Goal: Transaction & Acquisition: Purchase product/service

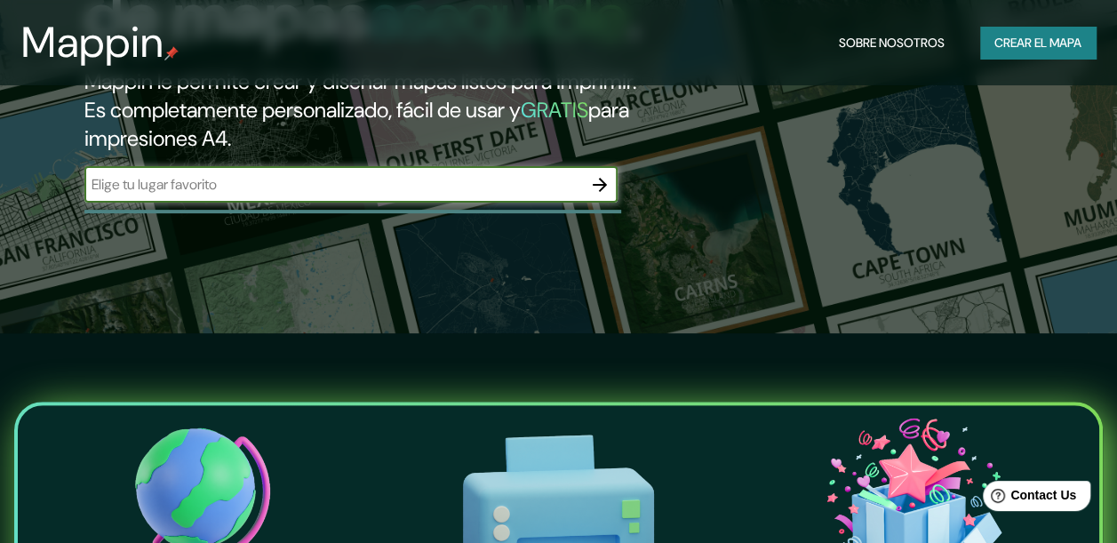
scroll to position [207, 0]
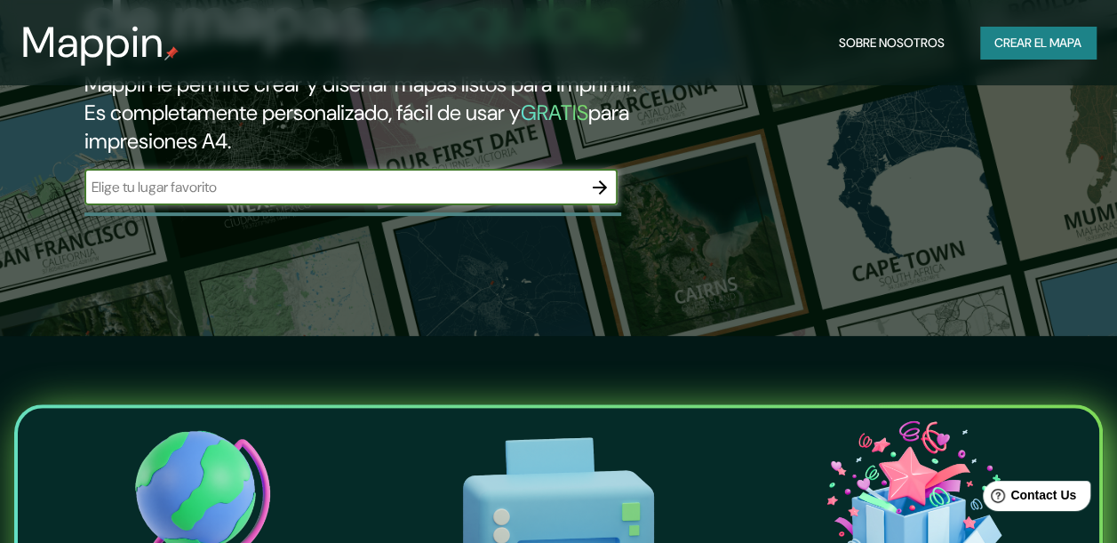
click at [515, 197] on input "text" at bounding box center [333, 187] width 498 height 20
type input "[GEOGRAPHIC_DATA]"
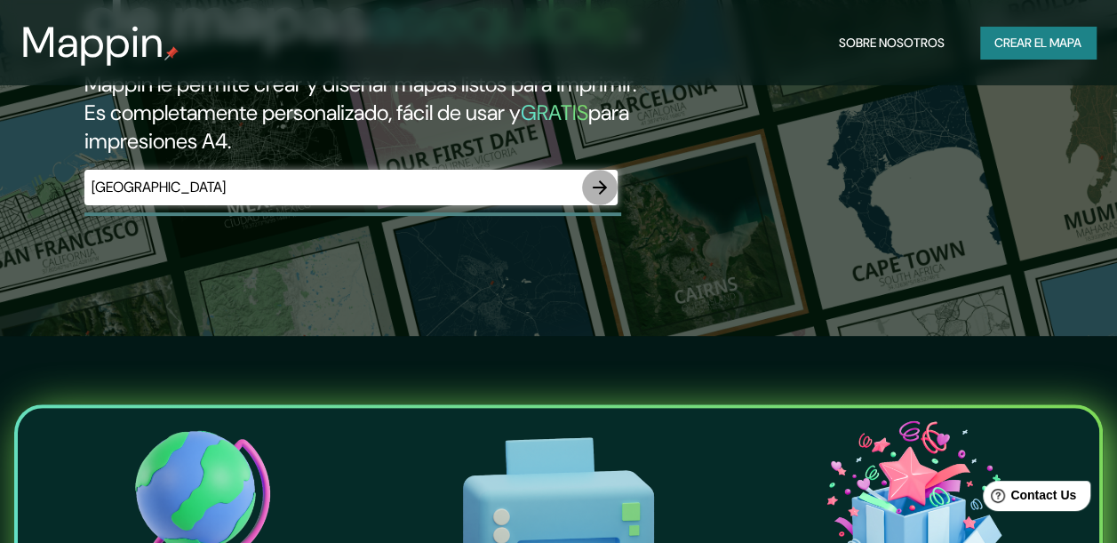
click at [615, 205] on button "button" at bounding box center [600, 188] width 36 height 36
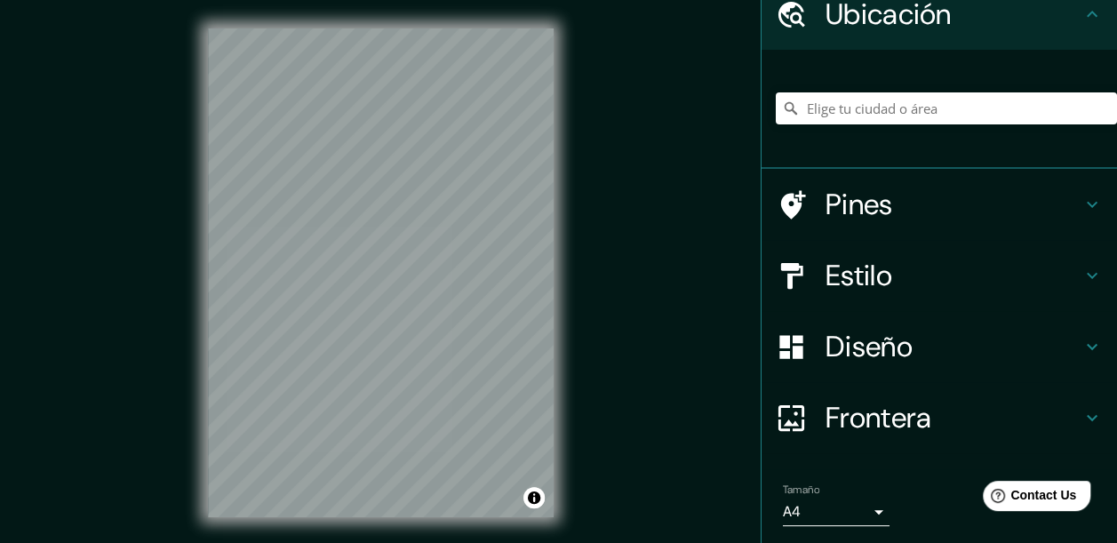
scroll to position [89, 0]
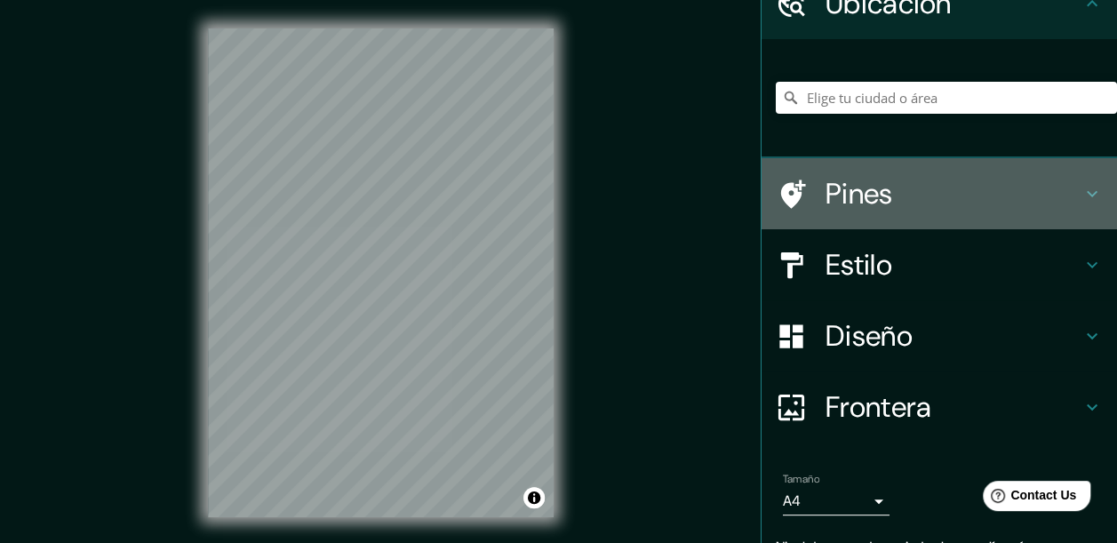
click at [988, 183] on h4 "Pines" at bounding box center [953, 194] width 256 height 36
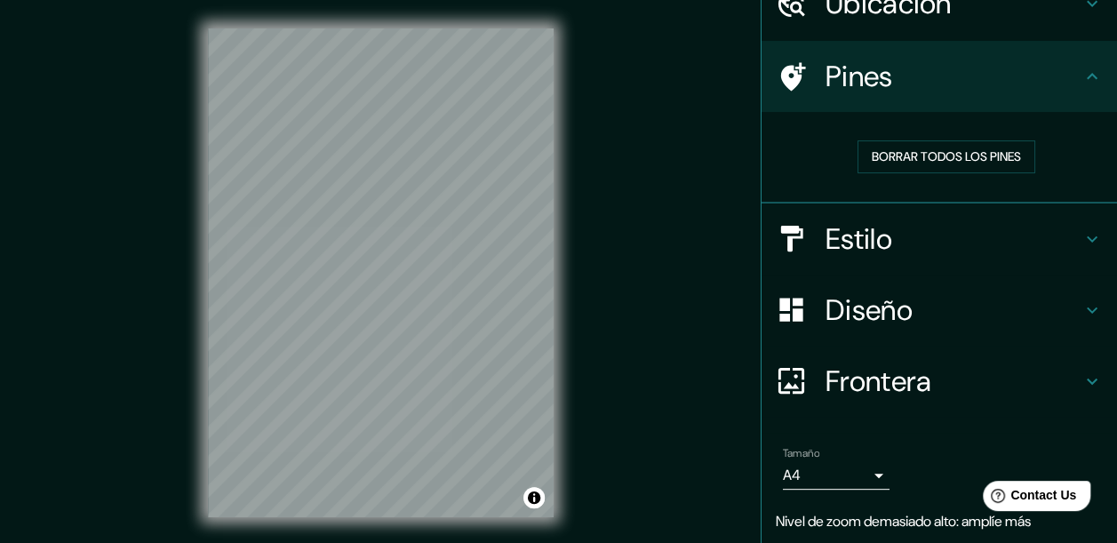
click at [963, 249] on h4 "Estilo" at bounding box center [953, 239] width 256 height 36
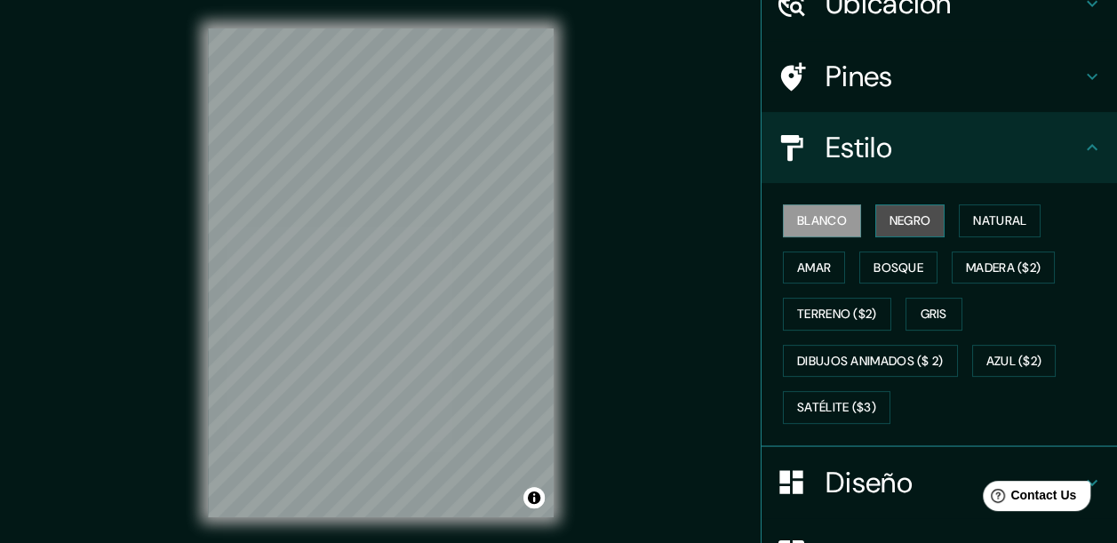
click at [889, 229] on font "Negro" at bounding box center [910, 221] width 42 height 22
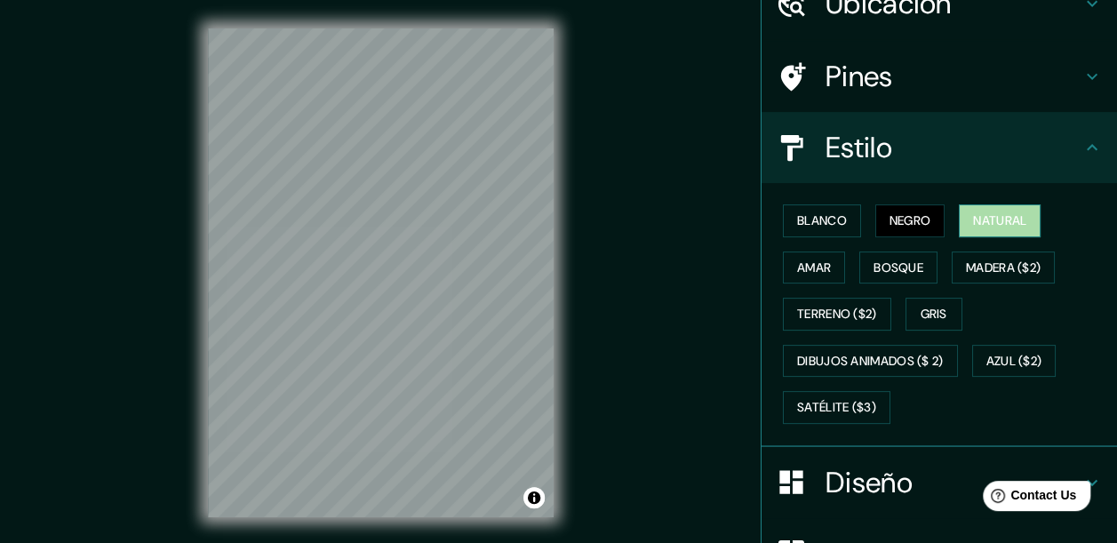
click at [984, 227] on font "Natural" at bounding box center [999, 221] width 53 height 22
click at [920, 226] on font "Negro" at bounding box center [910, 221] width 42 height 22
click at [860, 481] on h4 "Diseño" at bounding box center [953, 483] width 256 height 36
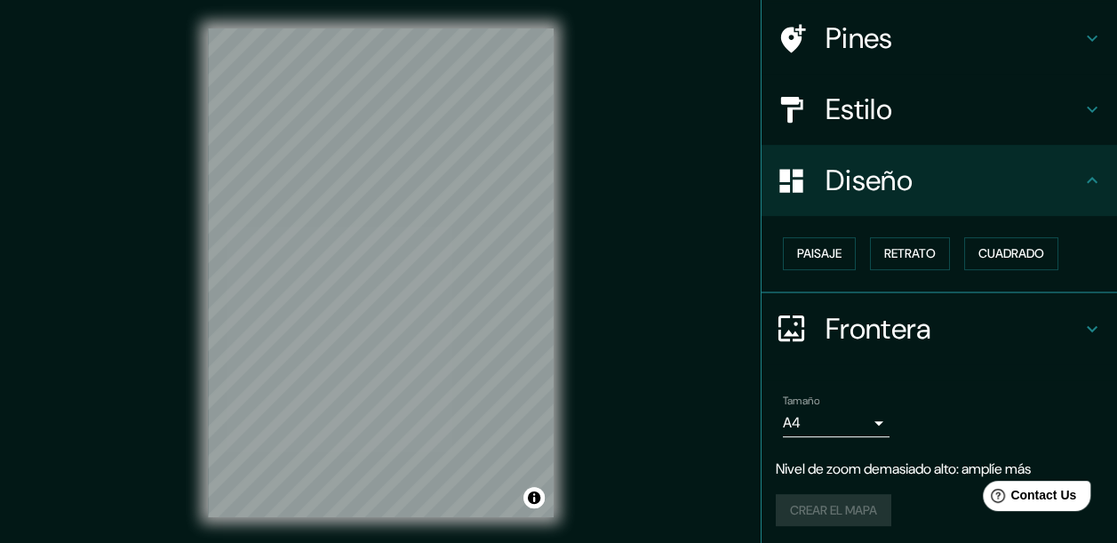
scroll to position [130, 0]
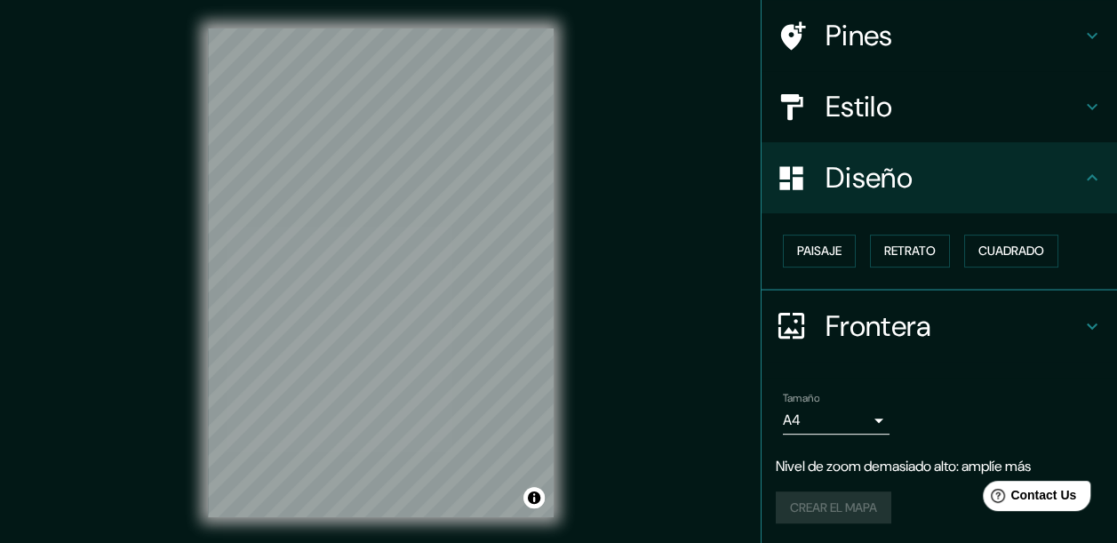
click at [865, 327] on h4 "Frontera" at bounding box center [953, 326] width 256 height 36
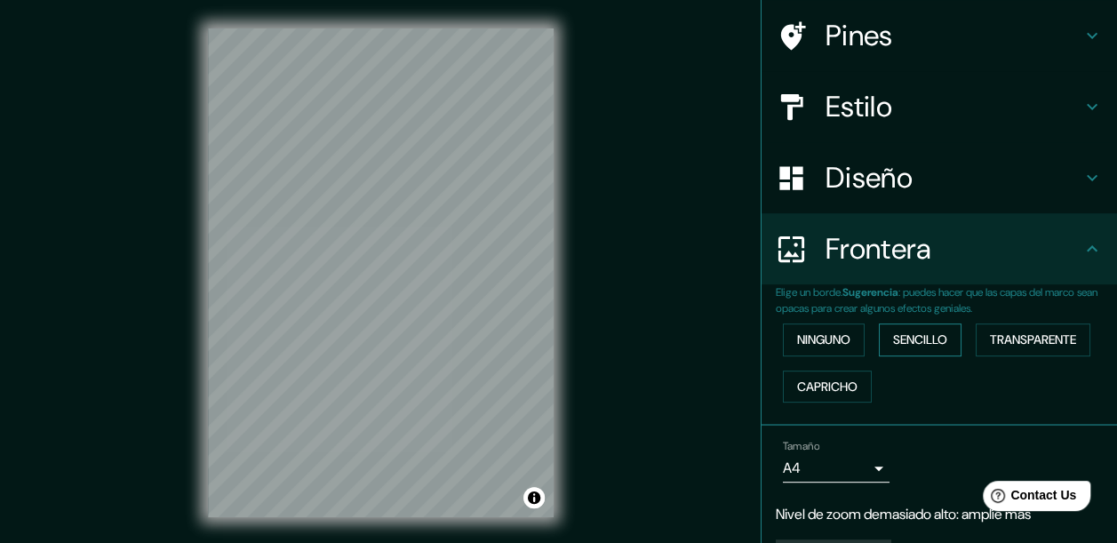
click at [899, 336] on font "Sencillo" at bounding box center [920, 340] width 54 height 22
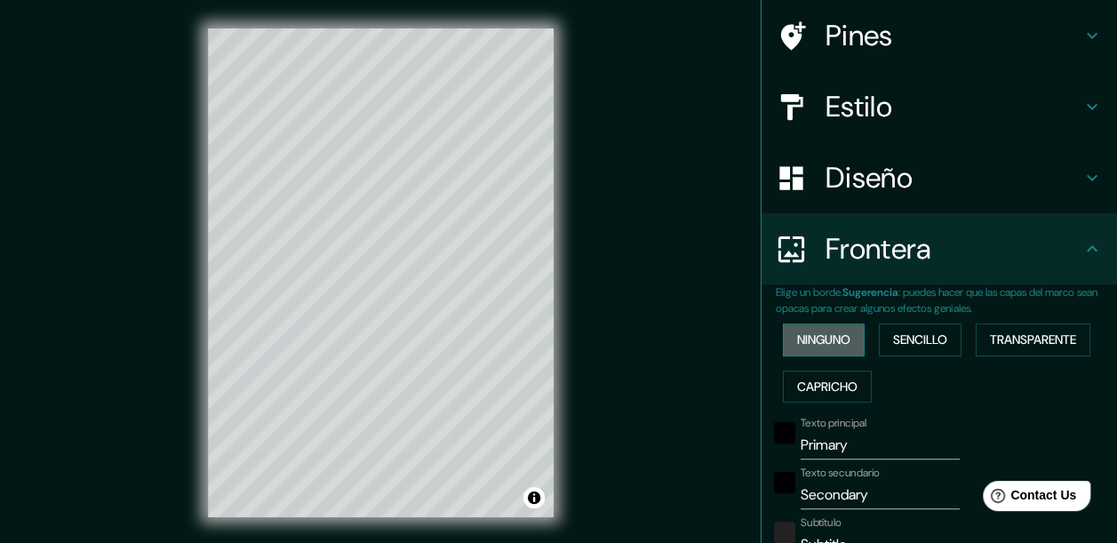
click at [812, 351] on button "Ninguno" at bounding box center [824, 339] width 82 height 33
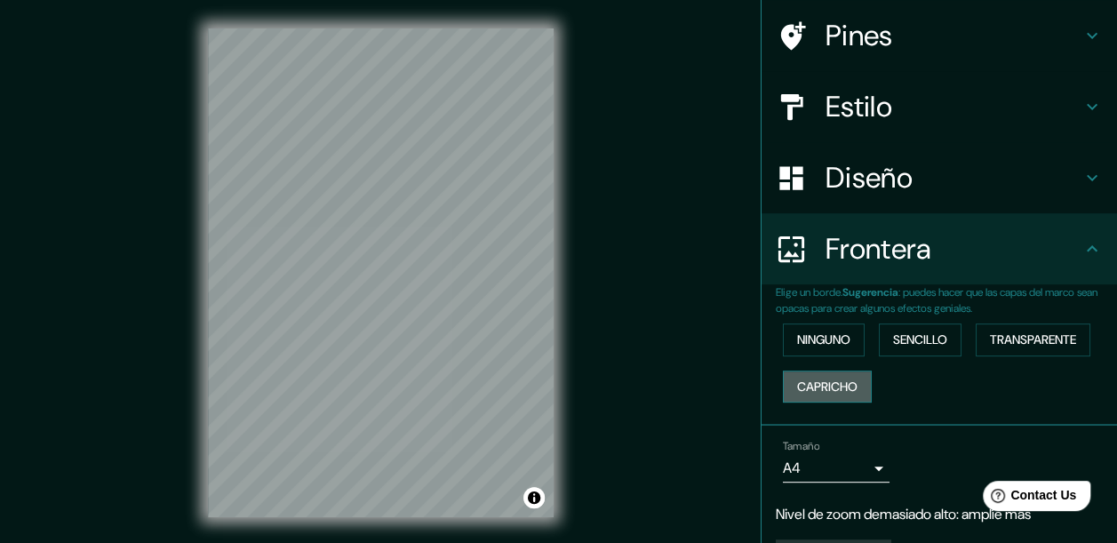
click at [816, 386] on font "Capricho" at bounding box center [827, 387] width 60 height 22
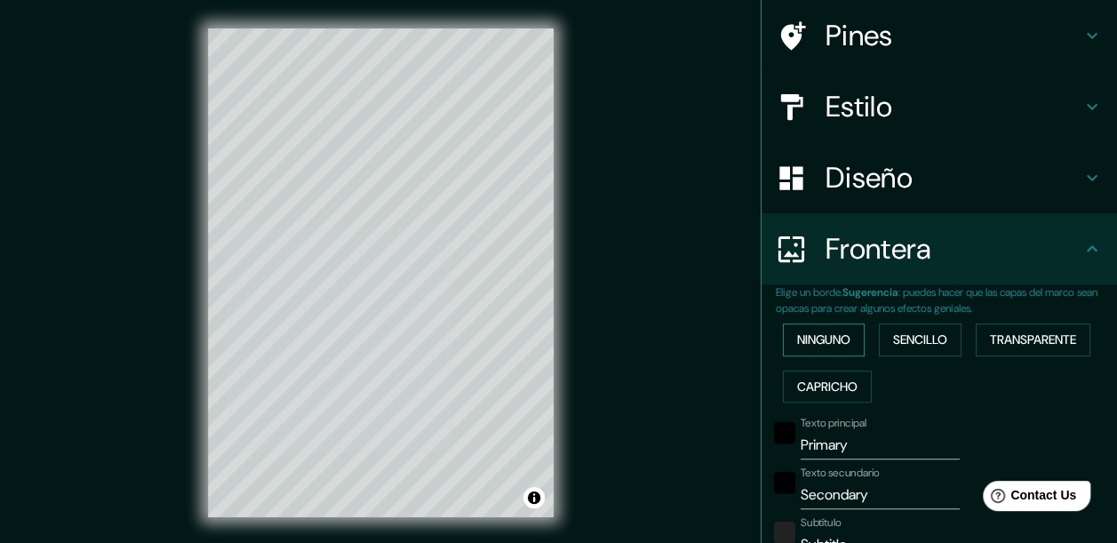
click at [816, 347] on font "Ninguno" at bounding box center [823, 340] width 53 height 22
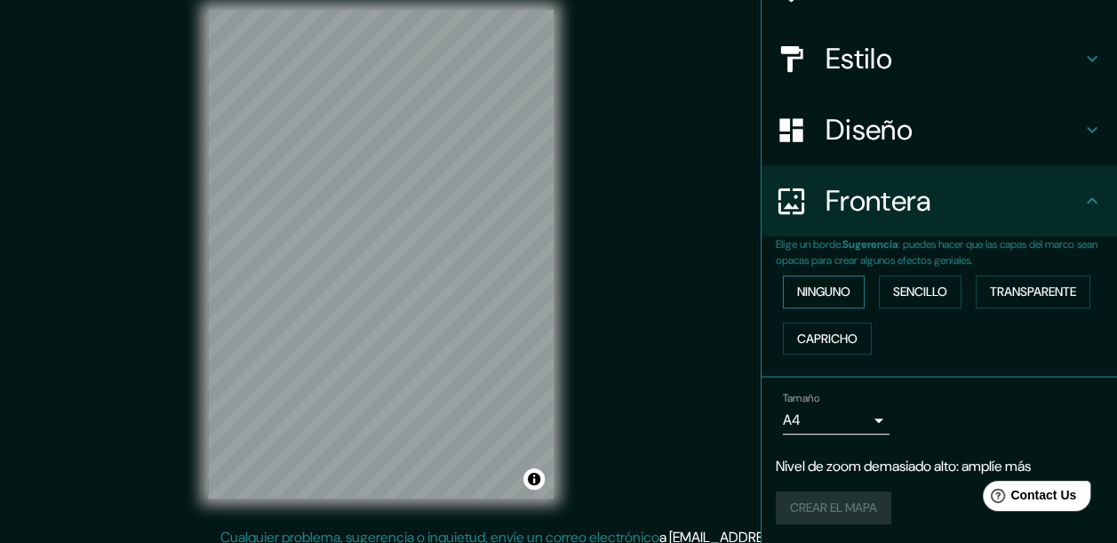
scroll to position [30, 0]
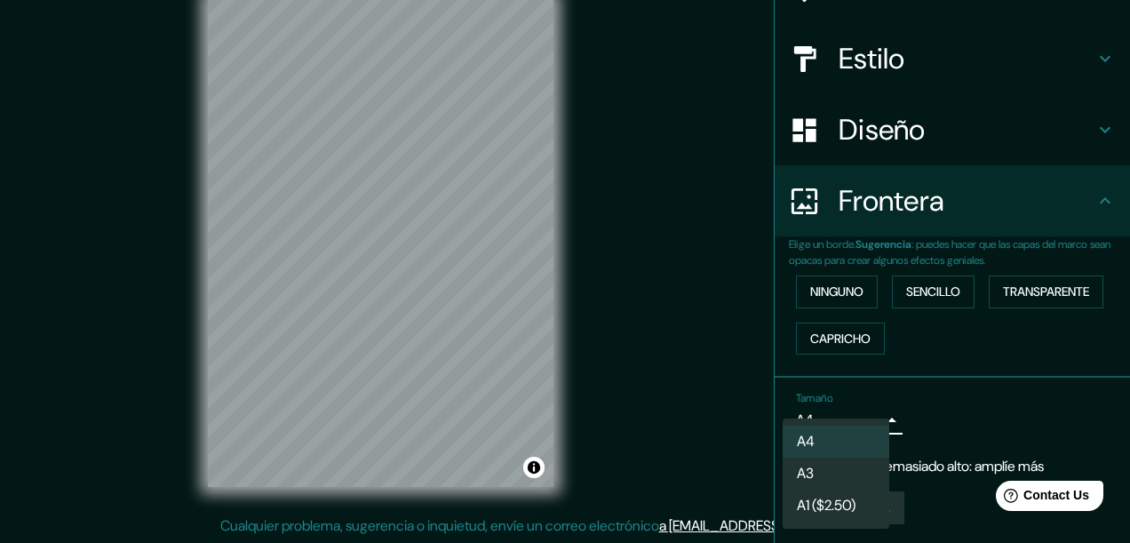
click at [861, 426] on body "Mappin Ubicación Pines Estilo Diseño Frontera Elige un borde. Sugerencia : pued…" at bounding box center [565, 241] width 1130 height 543
click at [831, 475] on li "A3" at bounding box center [836, 474] width 107 height 32
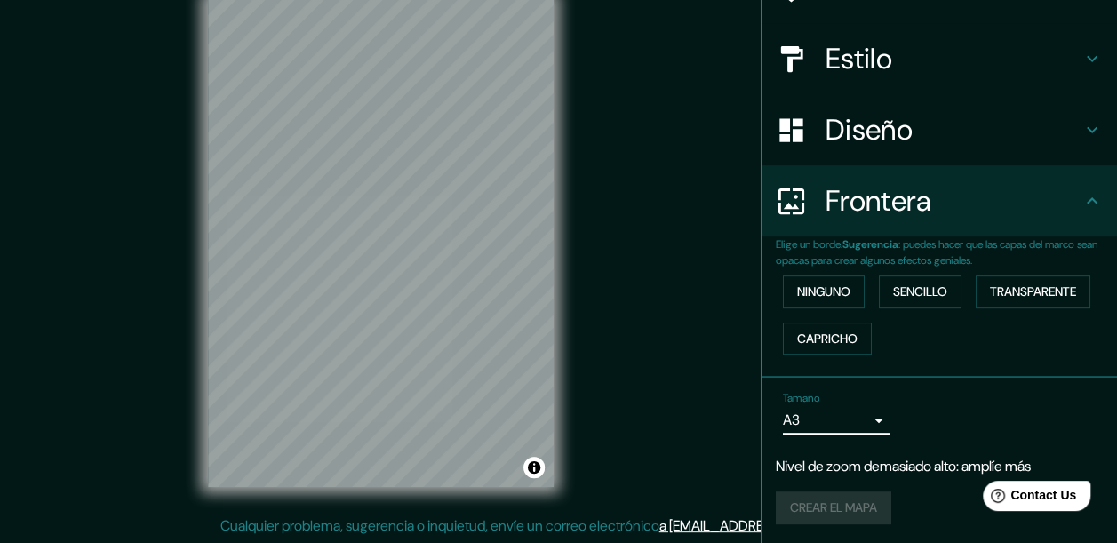
click at [844, 421] on body "Mappin Ubicación Pines Estilo Diseño Frontera Elige un borde. Sugerencia : pued…" at bounding box center [558, 241] width 1117 height 543
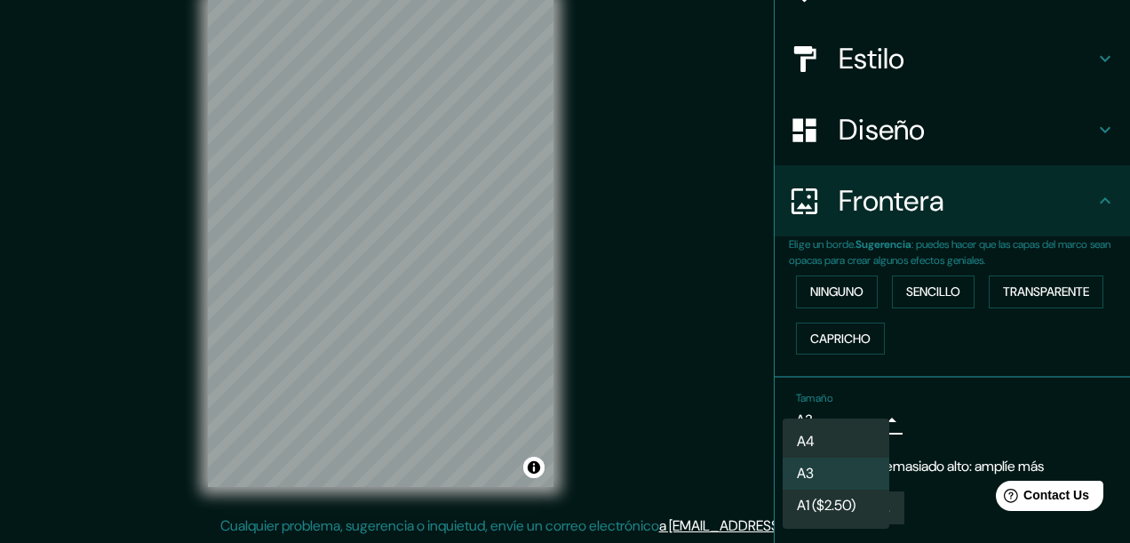
click at [841, 430] on li "A4" at bounding box center [836, 442] width 107 height 32
type input "single"
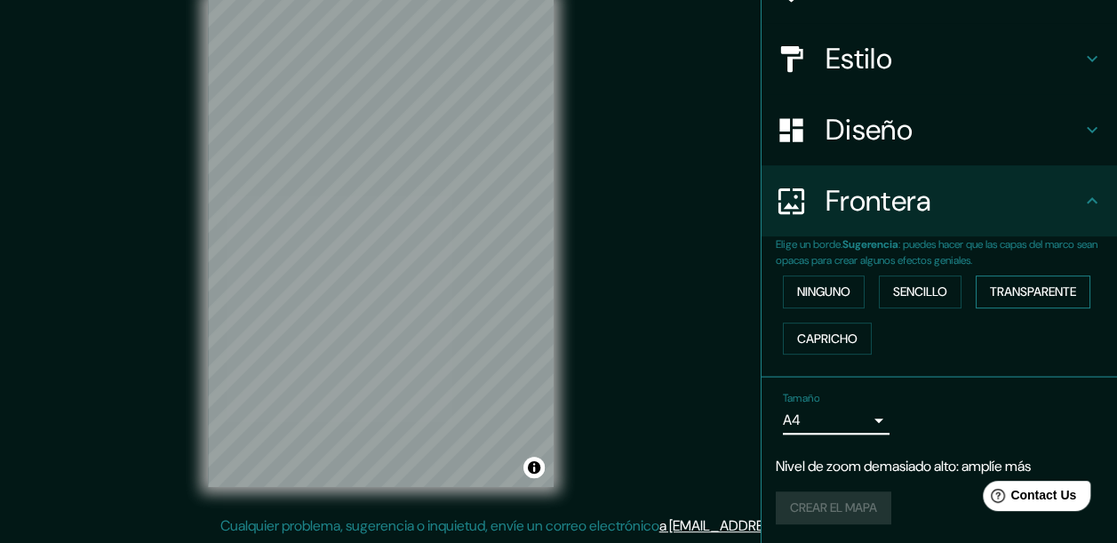
click at [1008, 275] on button "Transparente" at bounding box center [1033, 291] width 115 height 33
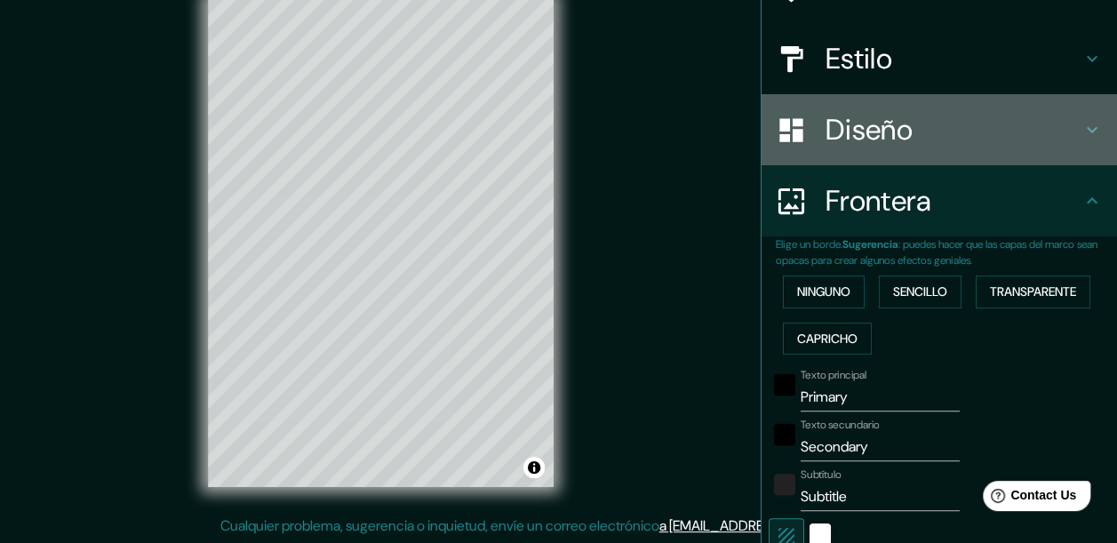
click at [865, 144] on h4 "Diseño" at bounding box center [953, 130] width 256 height 36
type input "187"
type input "31"
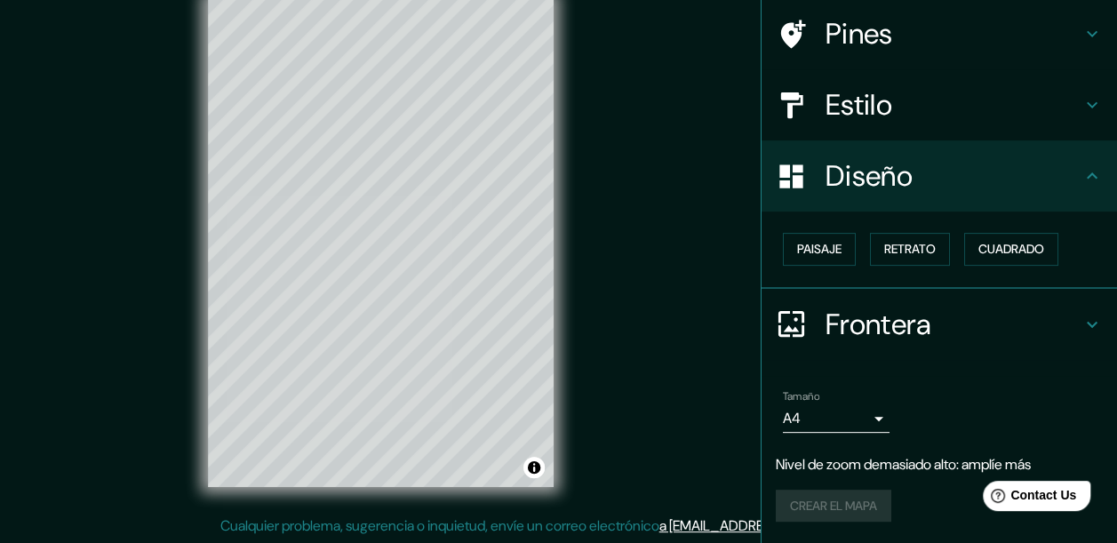
scroll to position [130, 0]
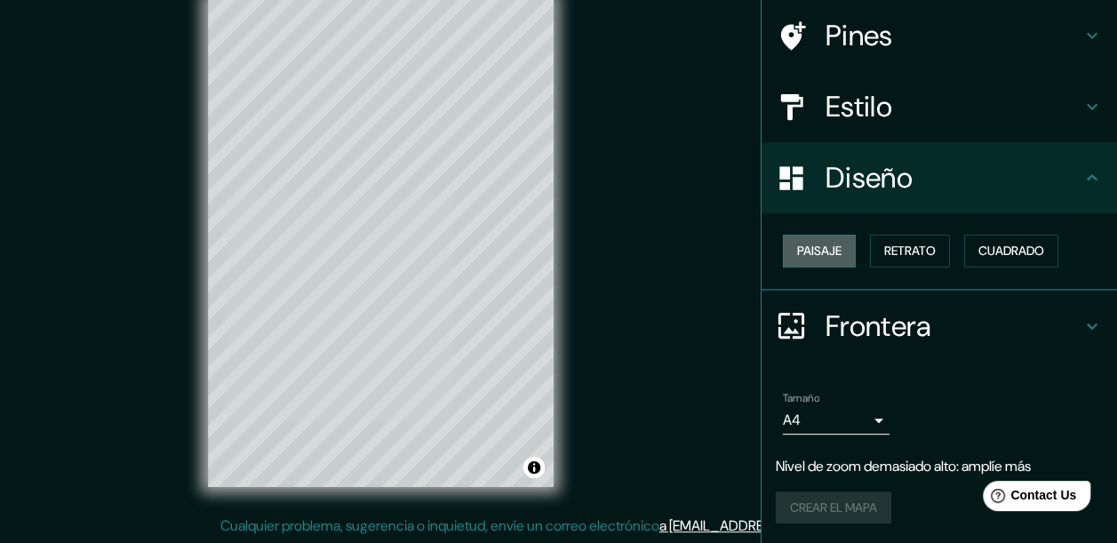
click at [799, 251] on font "Paisaje" at bounding box center [819, 251] width 44 height 22
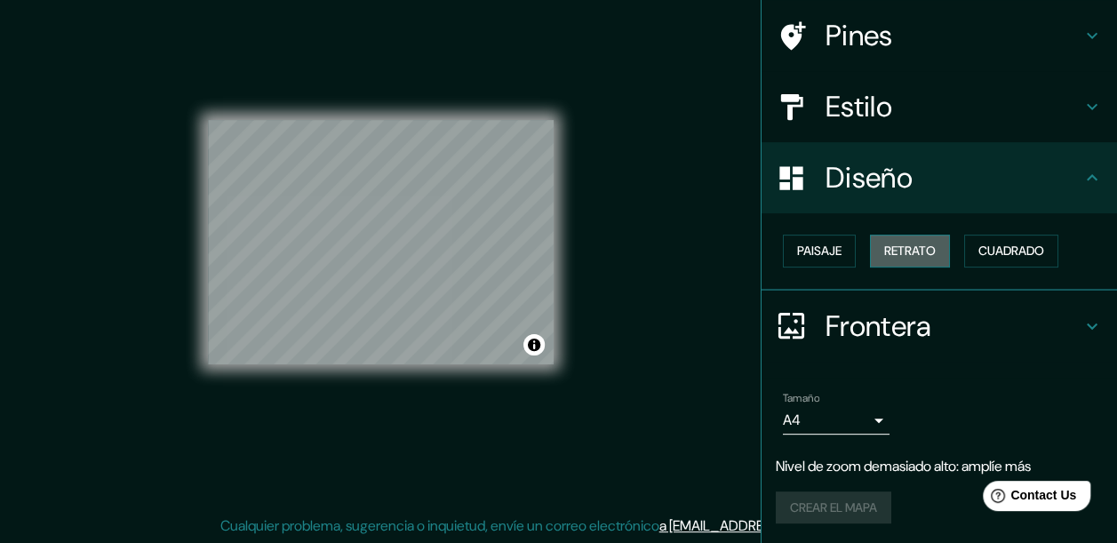
click at [917, 250] on font "Retrato" at bounding box center [910, 251] width 52 height 22
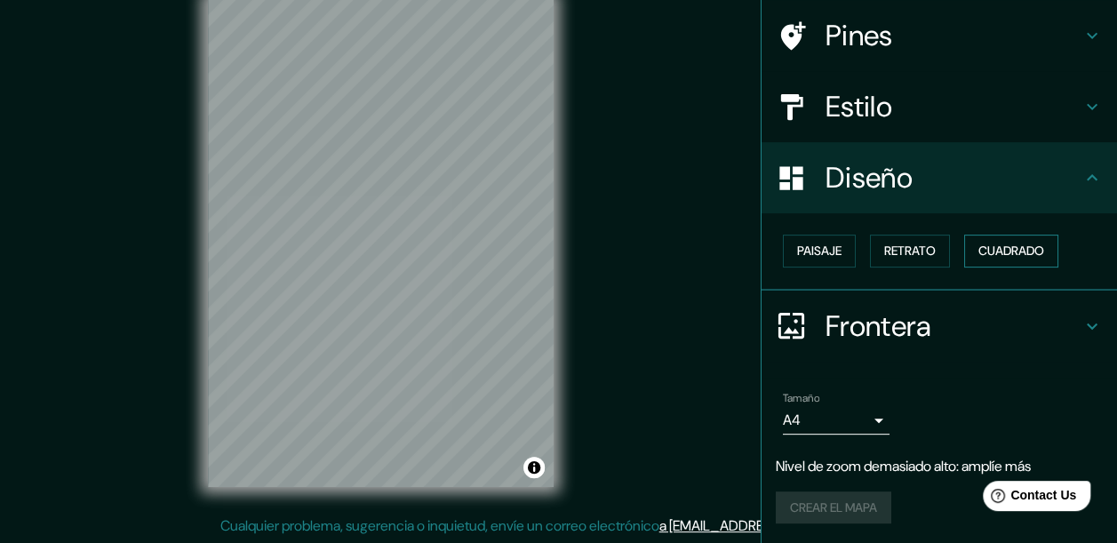
click at [1018, 247] on font "Cuadrado" at bounding box center [1011, 251] width 66 height 22
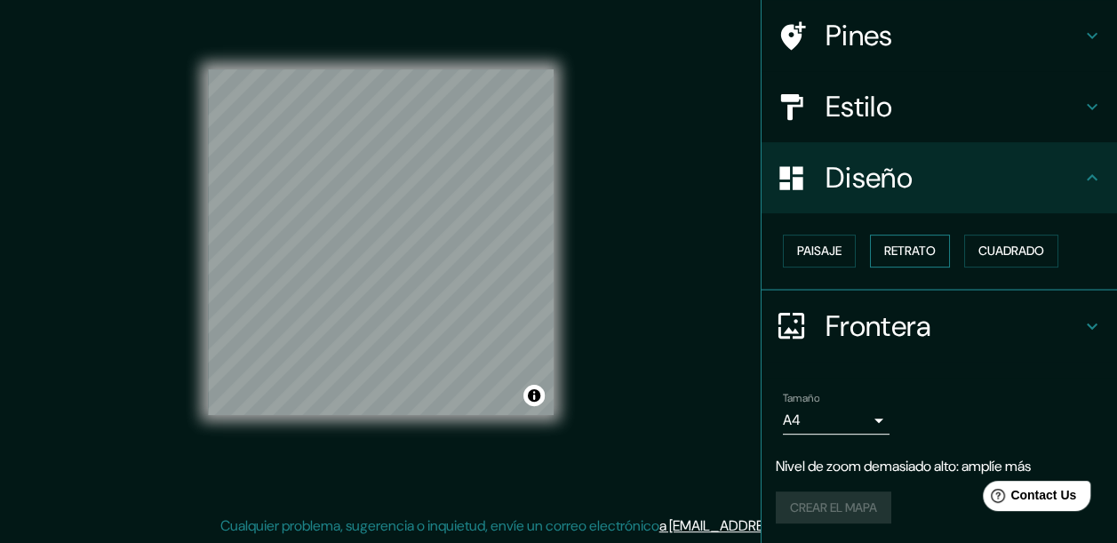
click at [906, 249] on font "Retrato" at bounding box center [910, 251] width 52 height 22
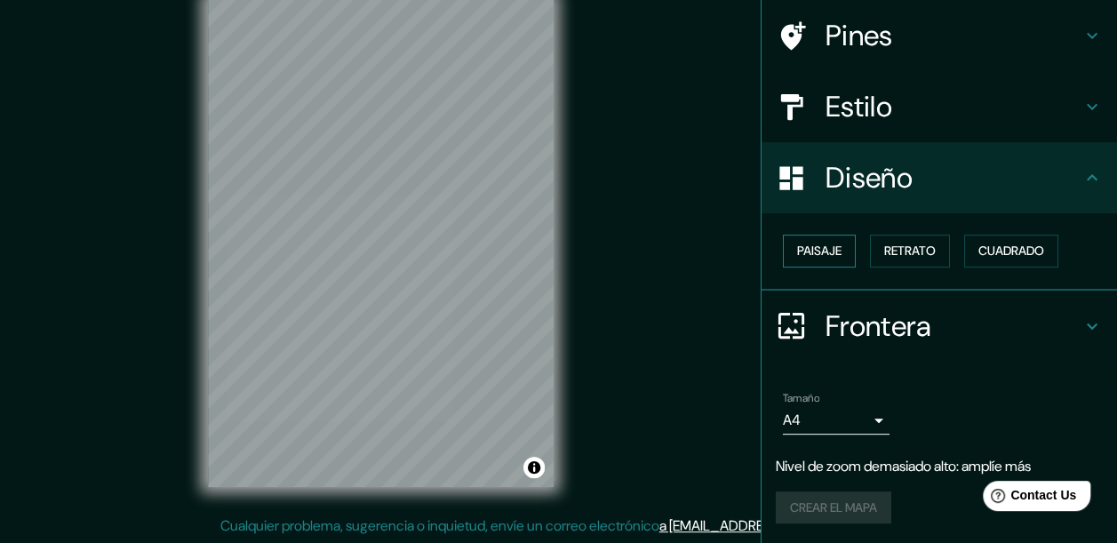
click at [814, 259] on font "Paisaje" at bounding box center [819, 251] width 44 height 22
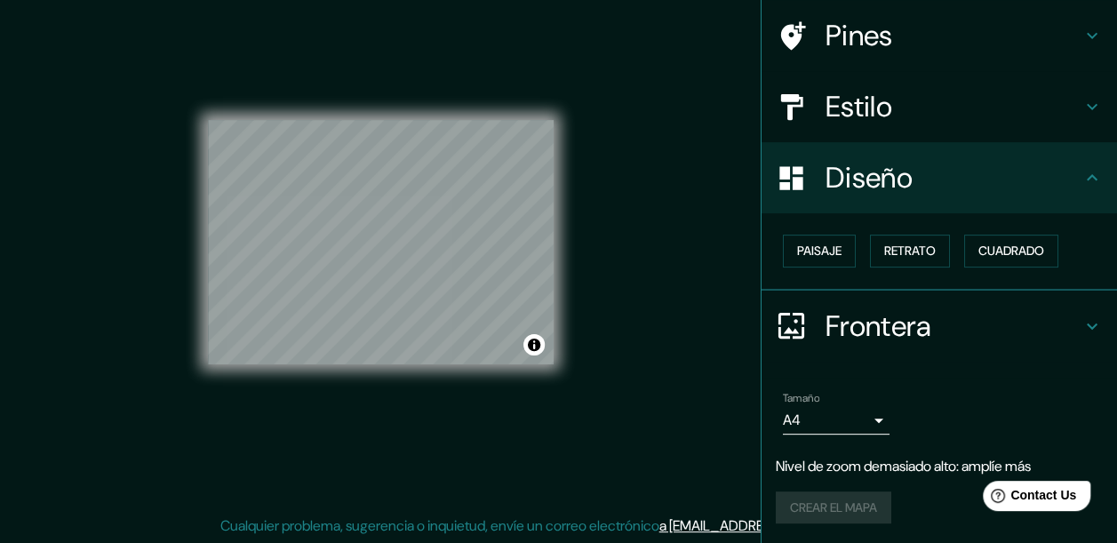
click at [927, 331] on h4 "Frontera" at bounding box center [953, 326] width 256 height 36
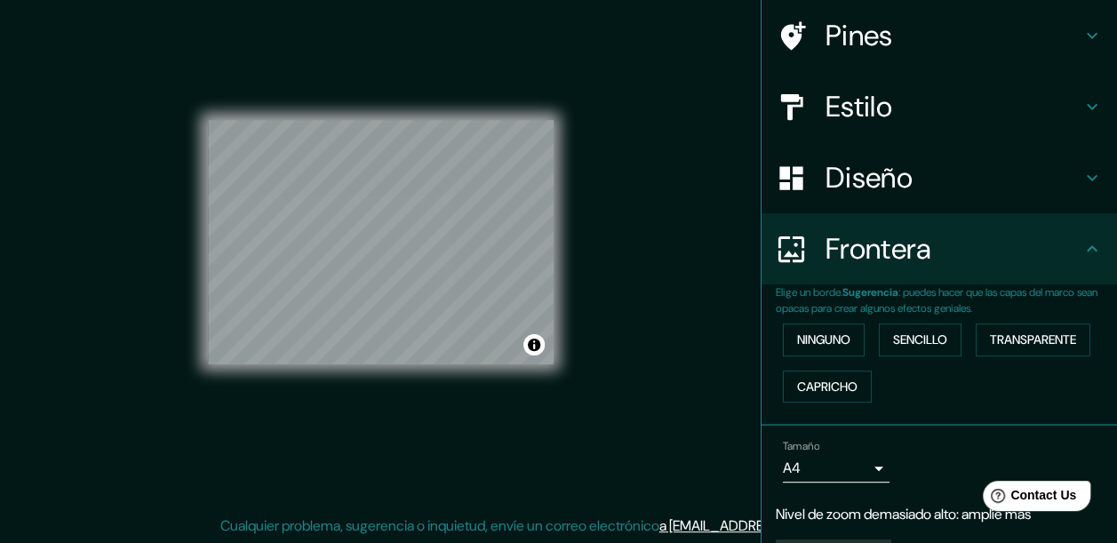
click at [809, 118] on div at bounding box center [801, 107] width 50 height 31
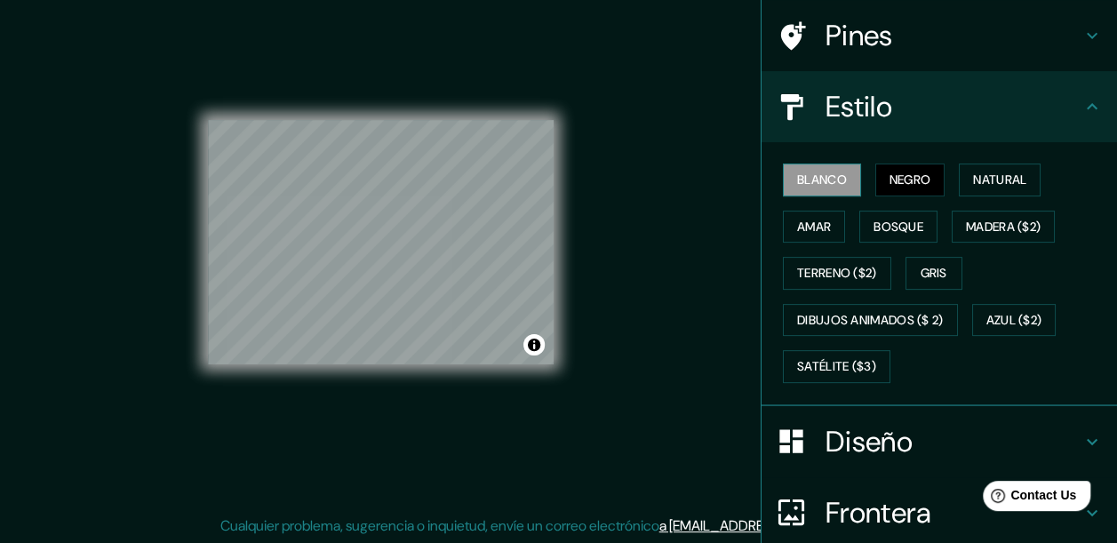
click at [797, 179] on font "Blanco" at bounding box center [822, 180] width 50 height 22
click at [922, 273] on font "Gris" at bounding box center [933, 273] width 27 height 22
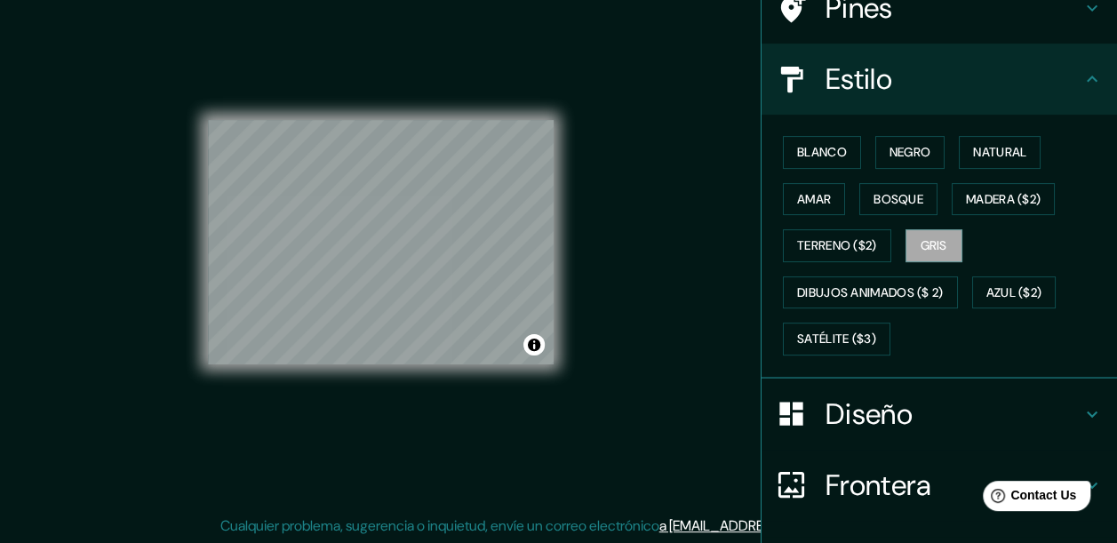
scroll to position [48, 0]
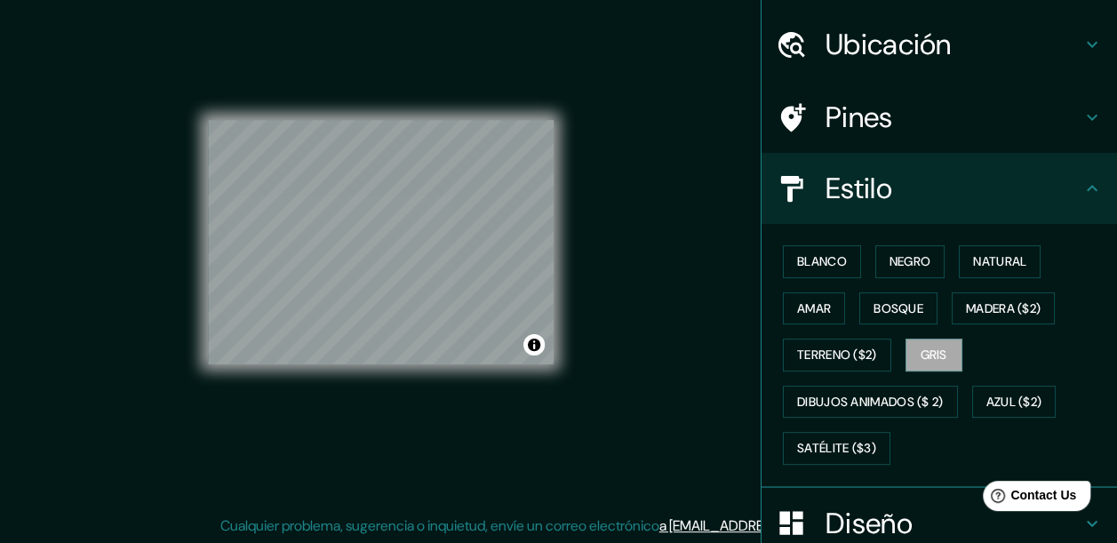
click at [827, 55] on h4 "Ubicación" at bounding box center [953, 45] width 256 height 36
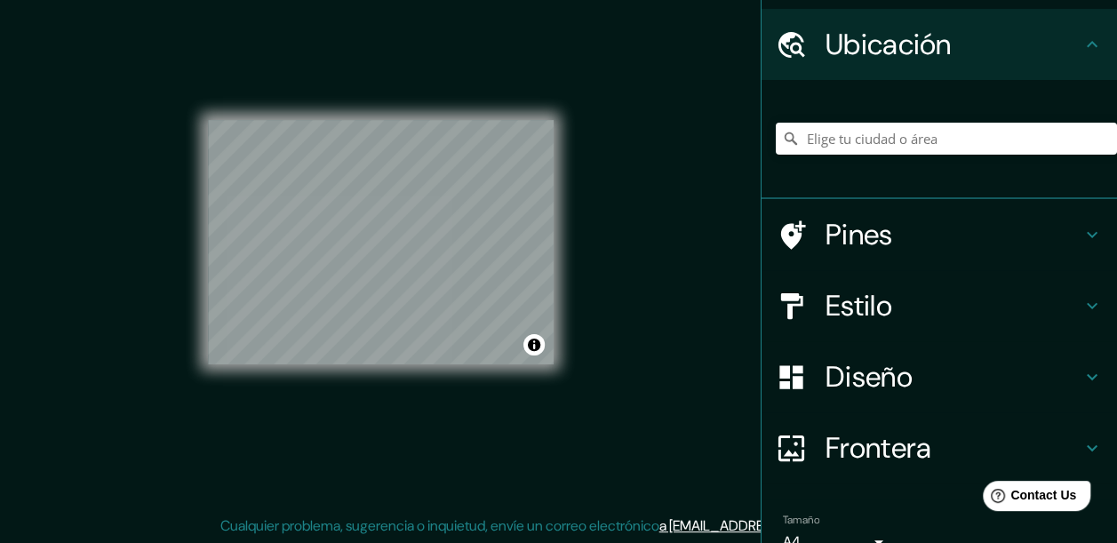
click at [887, 451] on h4 "Frontera" at bounding box center [953, 448] width 256 height 36
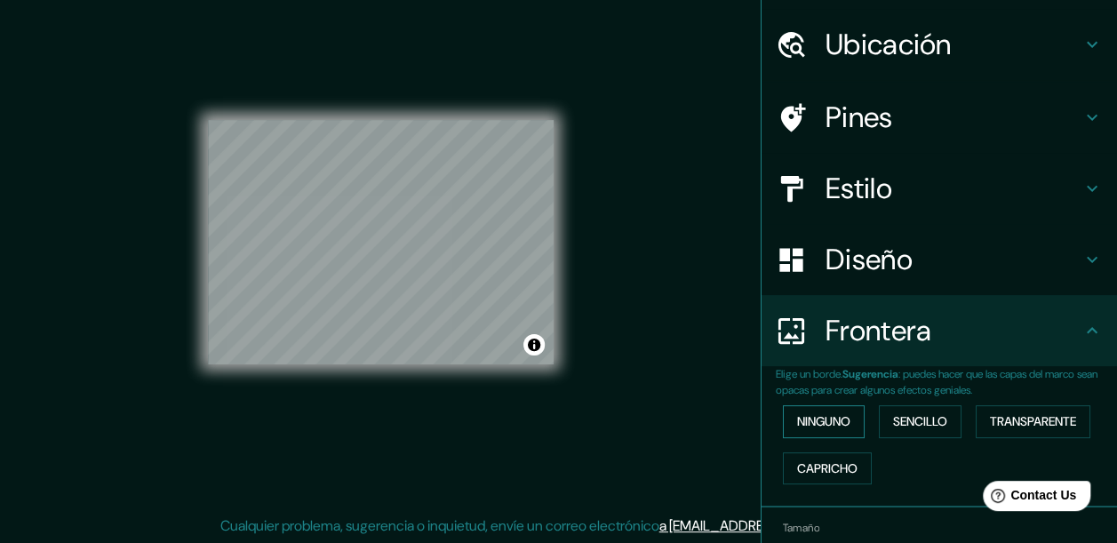
click at [830, 430] on font "Ninguno" at bounding box center [823, 421] width 53 height 22
click at [902, 423] on font "Sencillo" at bounding box center [920, 421] width 54 height 22
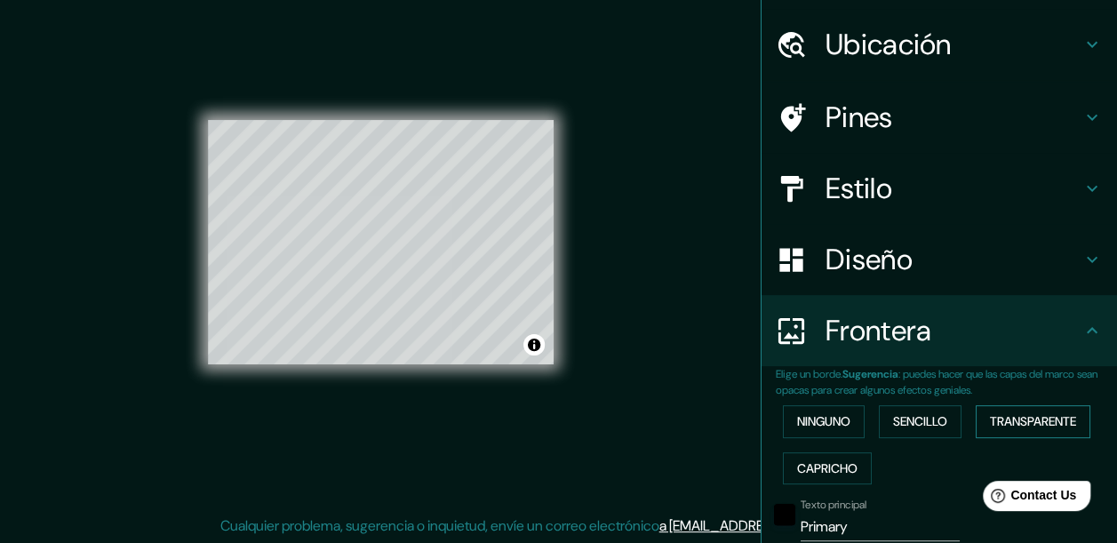
click at [1048, 410] on font "Transparente" at bounding box center [1033, 421] width 86 height 22
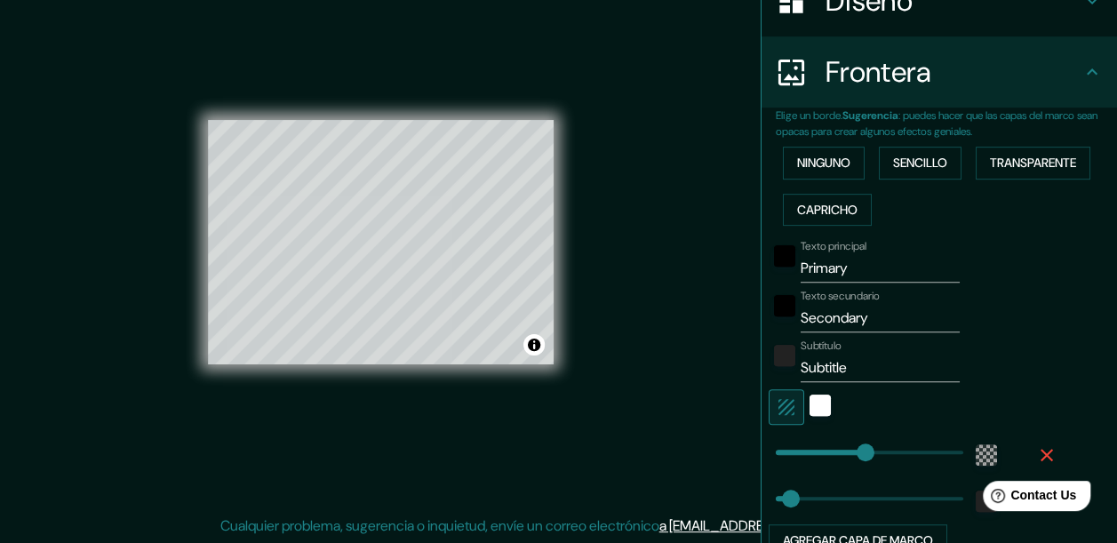
scroll to position [315, 0]
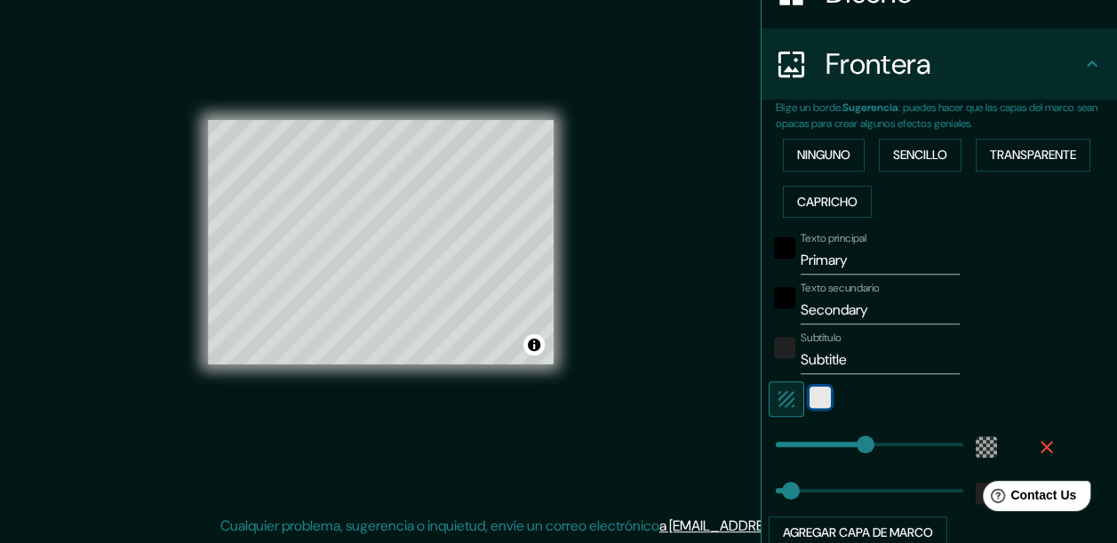
click at [809, 400] on div "Blanco" at bounding box center [819, 396] width 21 height 21
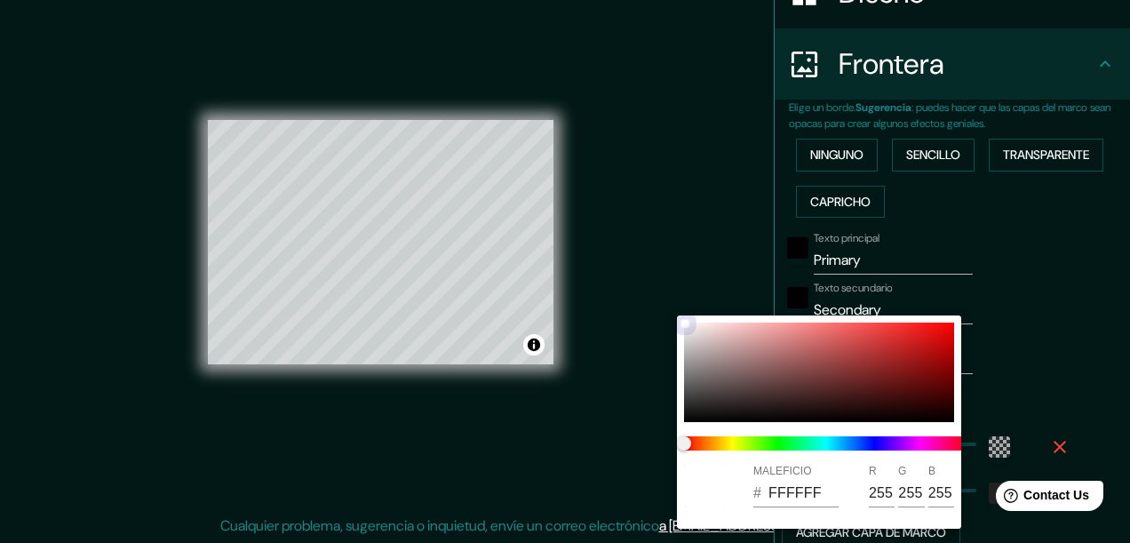
click at [881, 387] on div at bounding box center [819, 373] width 270 height 100
type input "187"
type input "31"
type input "591818"
type input "89"
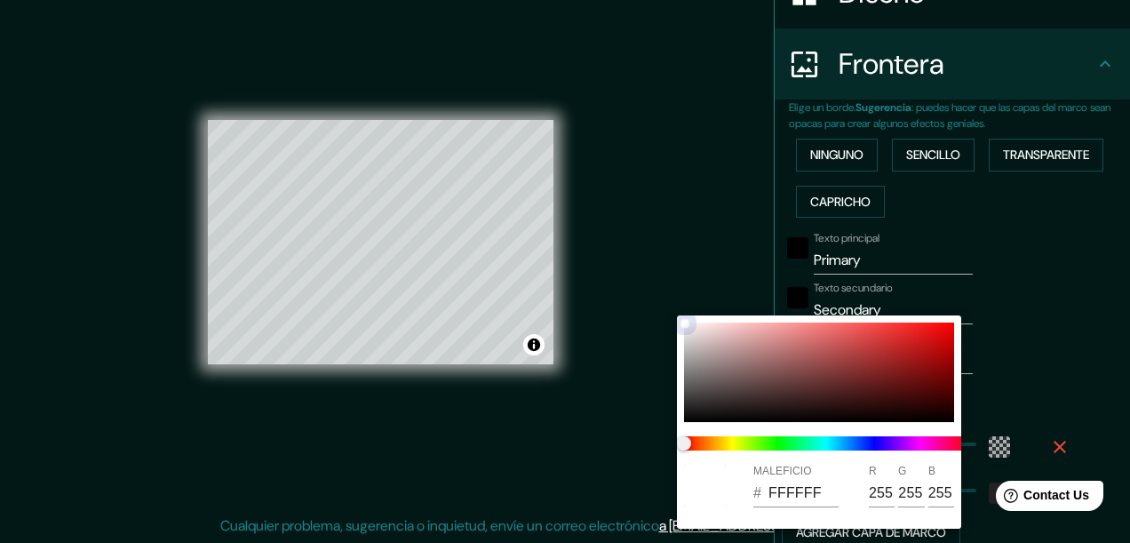
type input "24"
click at [692, 338] on div at bounding box center [819, 373] width 270 height 100
type input "187"
type input "31"
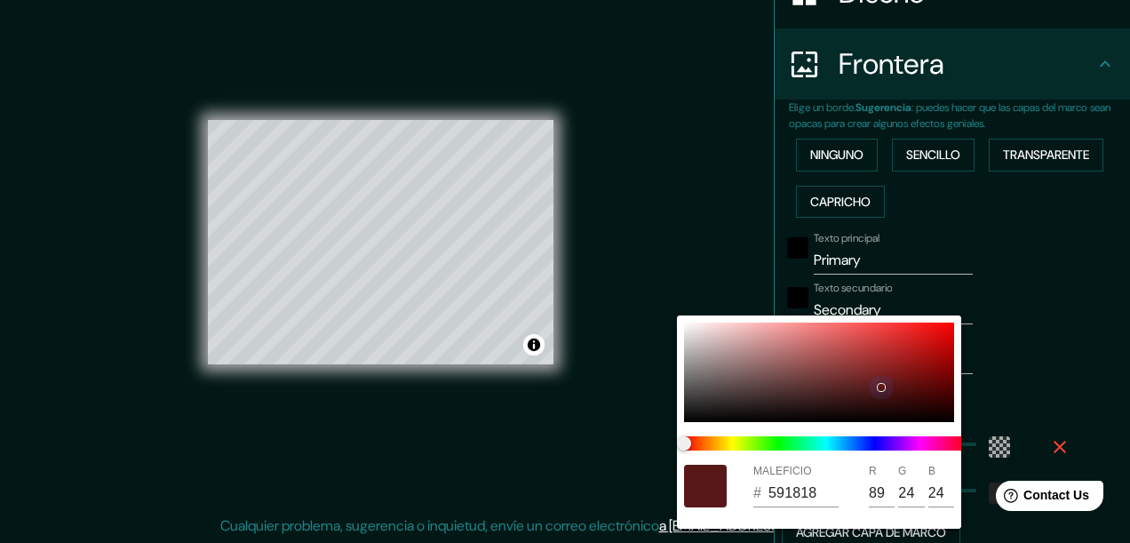
type input "D7D1D1"
type input "215"
type input "209"
click at [992, 295] on div at bounding box center [565, 271] width 1130 height 543
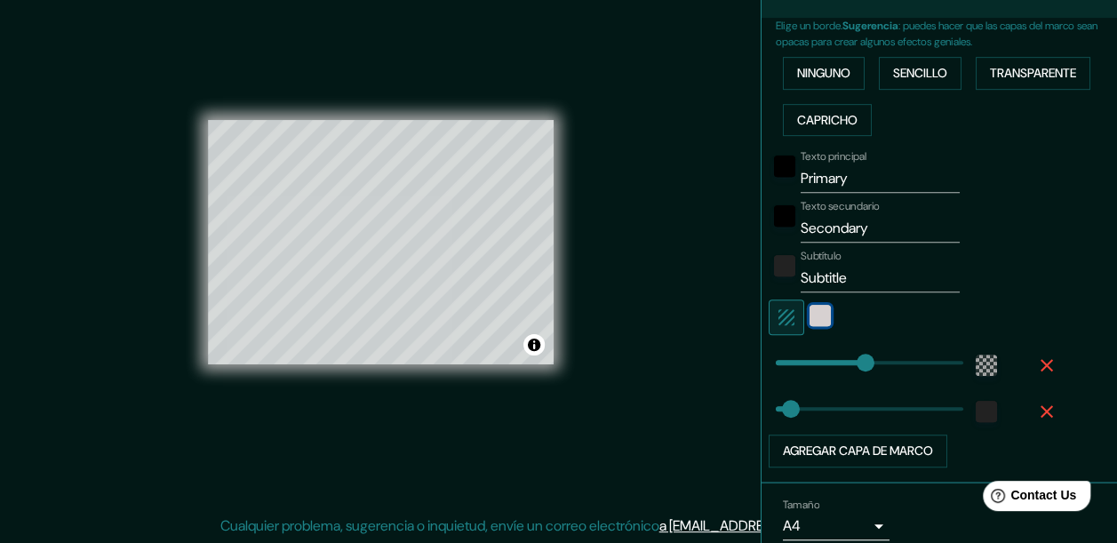
scroll to position [403, 0]
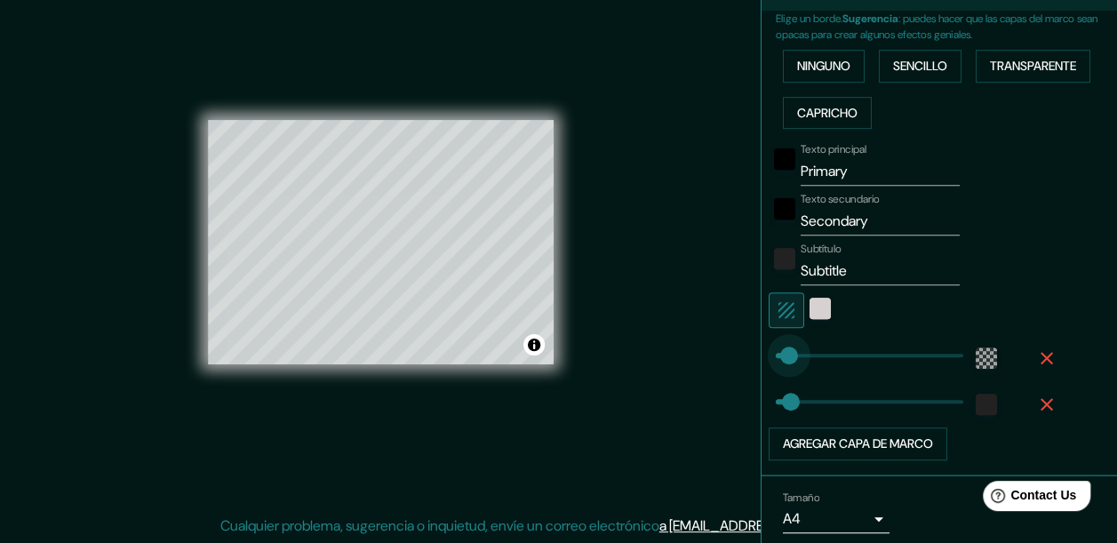
type input "20"
drag, startPoint x: 855, startPoint y: 354, endPoint x: 767, endPoint y: 372, distance: 89.9
type input "31"
type input "0"
drag, startPoint x: 774, startPoint y: 354, endPoint x: 754, endPoint y: 364, distance: 22.3
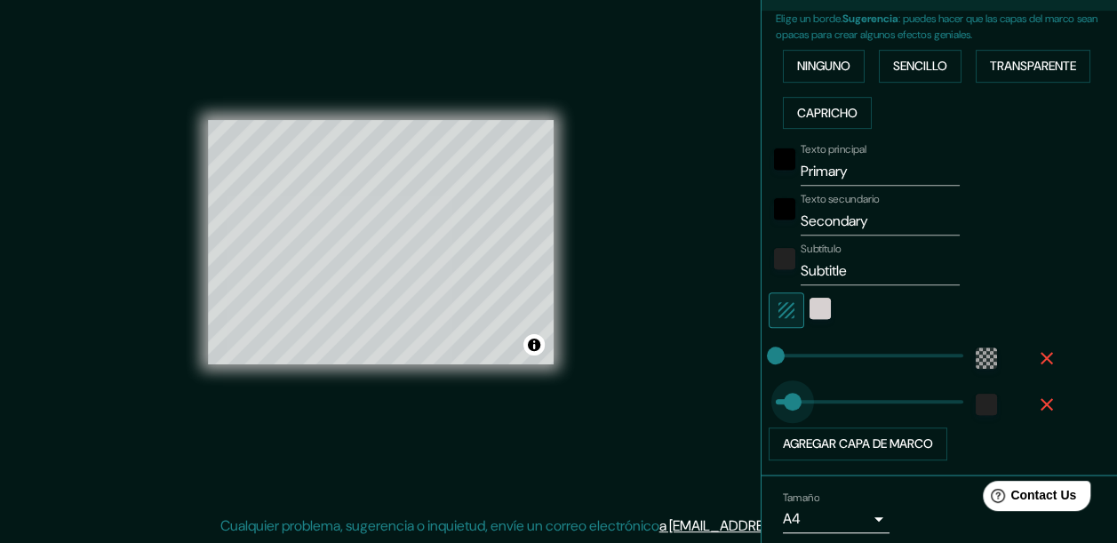
type input "0"
drag, startPoint x: 780, startPoint y: 402, endPoint x: 752, endPoint y: 409, distance: 29.1
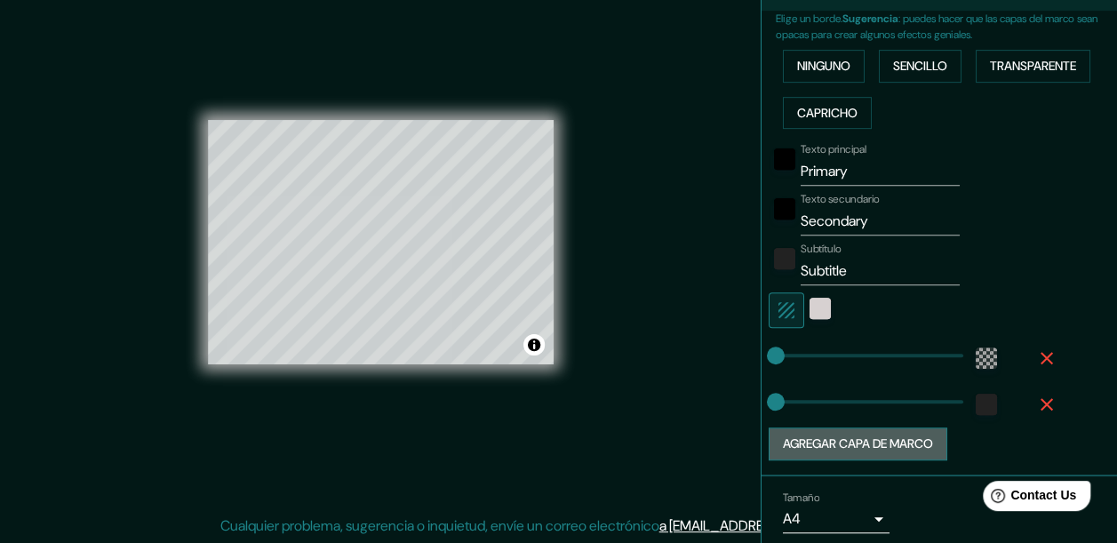
click at [878, 437] on button "Agregar capa de marco" at bounding box center [858, 443] width 179 height 33
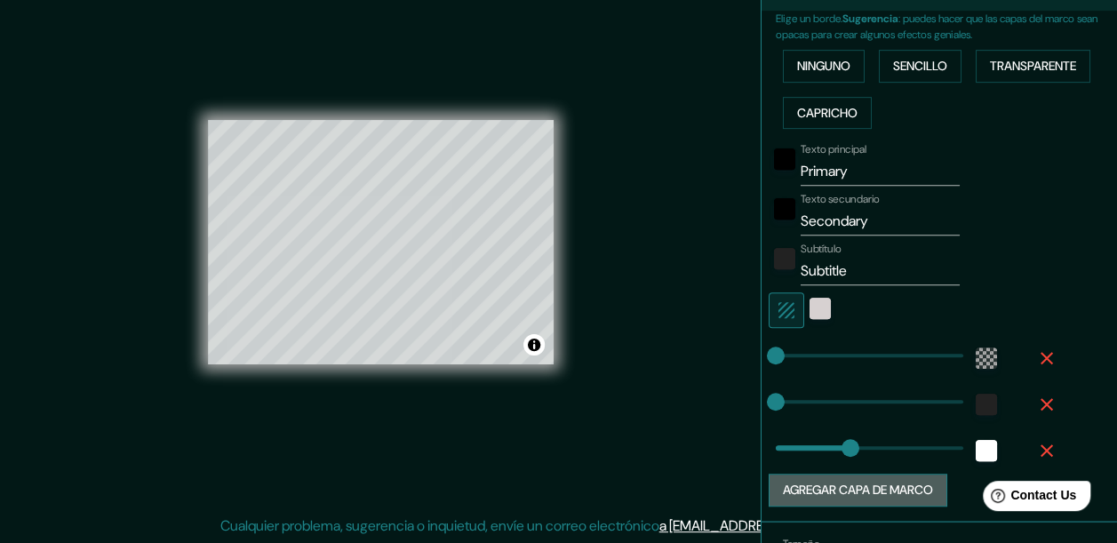
click at [869, 474] on button "Agregar capa de marco" at bounding box center [858, 490] width 179 height 33
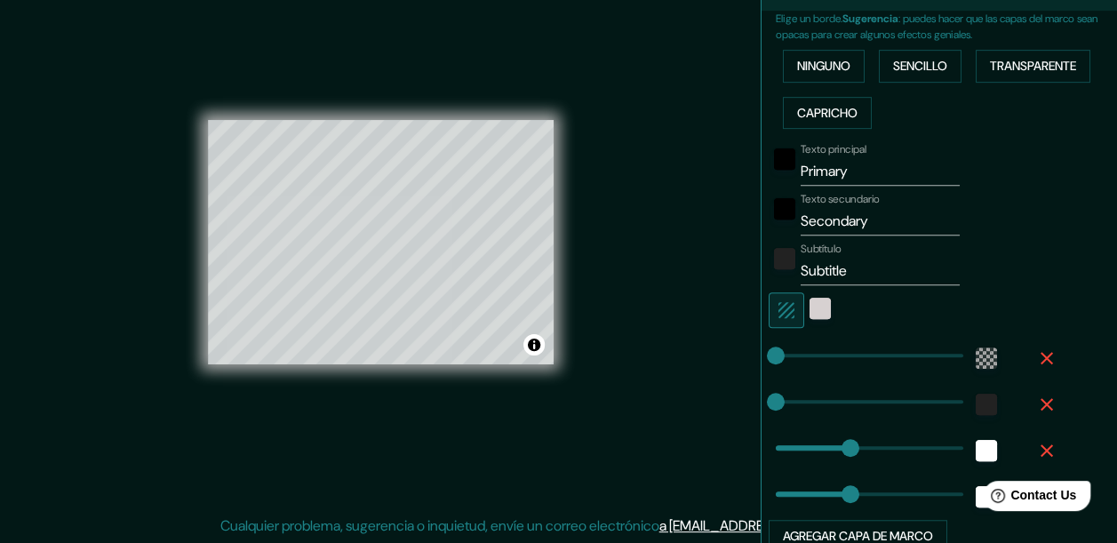
click at [1036, 448] on icon "button" at bounding box center [1046, 450] width 21 height 21
type input "156"
click at [1036, 448] on icon "button" at bounding box center [1046, 450] width 21 height 21
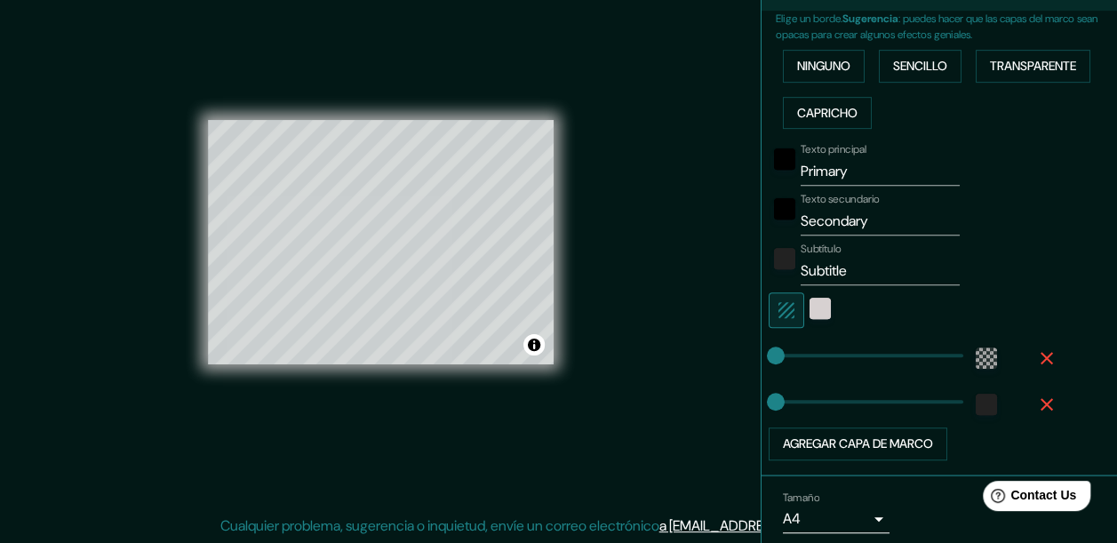
click at [1036, 394] on icon "button" at bounding box center [1046, 404] width 21 height 21
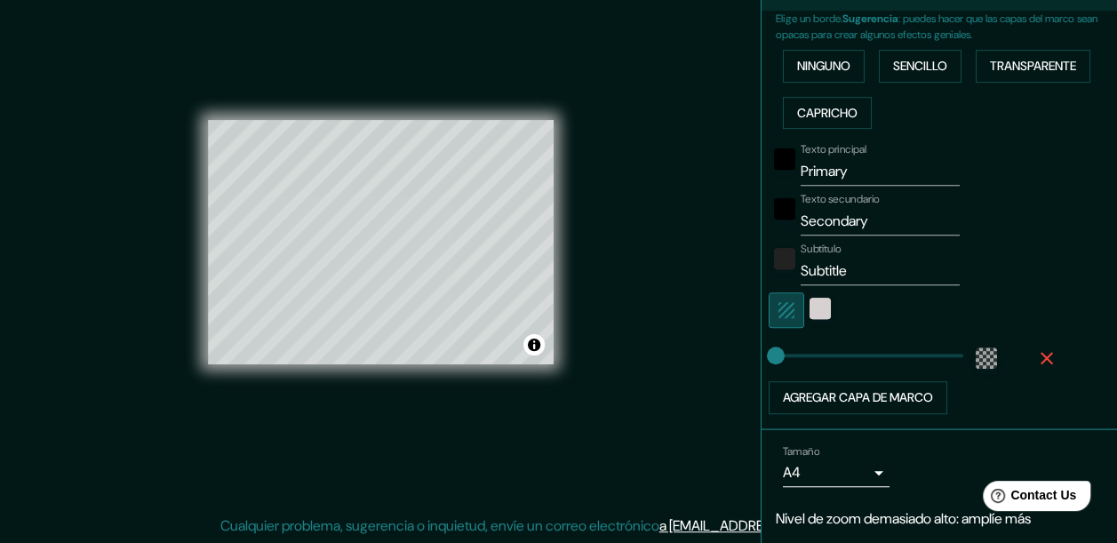
click at [784, 309] on button "button" at bounding box center [787, 310] width 36 height 36
click at [848, 192] on label "Texto secundario" at bounding box center [840, 199] width 79 height 15
click at [848, 207] on input "Secondary" at bounding box center [880, 221] width 159 height 28
click at [849, 177] on input "Primary" at bounding box center [880, 171] width 159 height 28
type input "P"
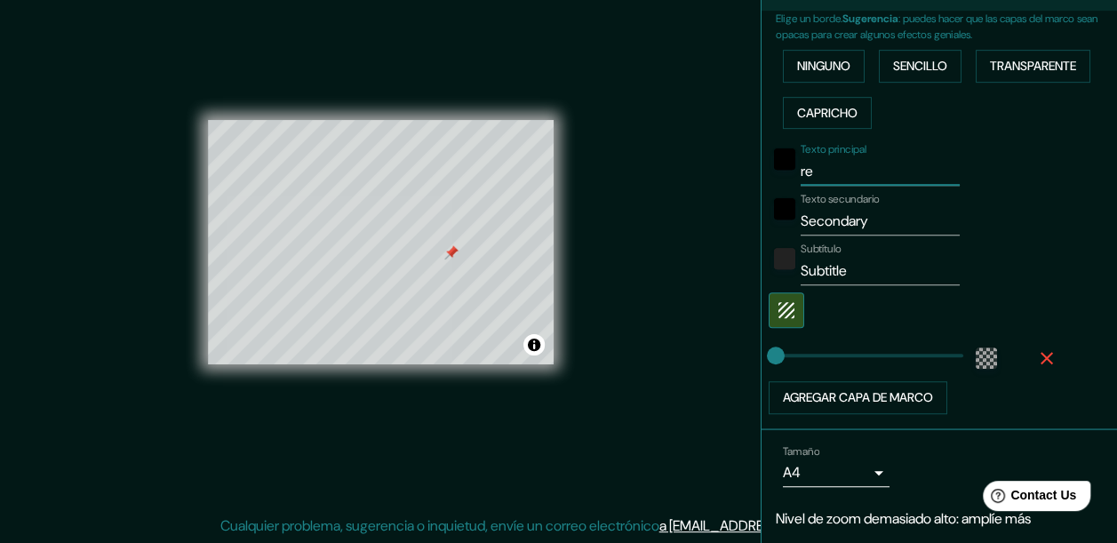
type input "r"
type input "[GEOGRAPHIC_DATA]"
drag, startPoint x: 456, startPoint y: 251, endPoint x: 435, endPoint y: 252, distance: 20.5
click at [435, 252] on div at bounding box center [431, 254] width 14 height 14
click at [987, 299] on div at bounding box center [914, 310] width 291 height 36
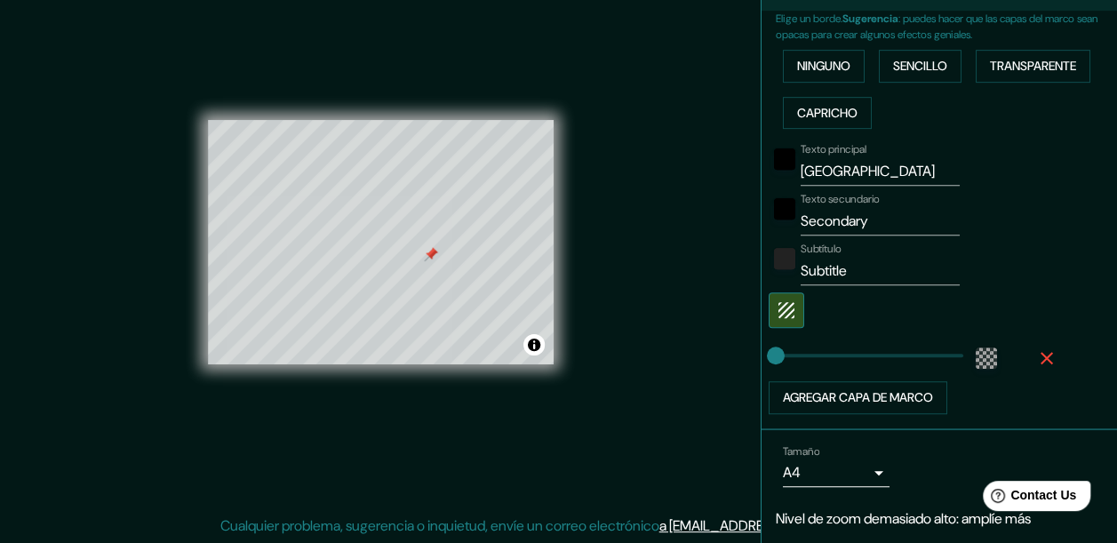
scroll to position [455, 0]
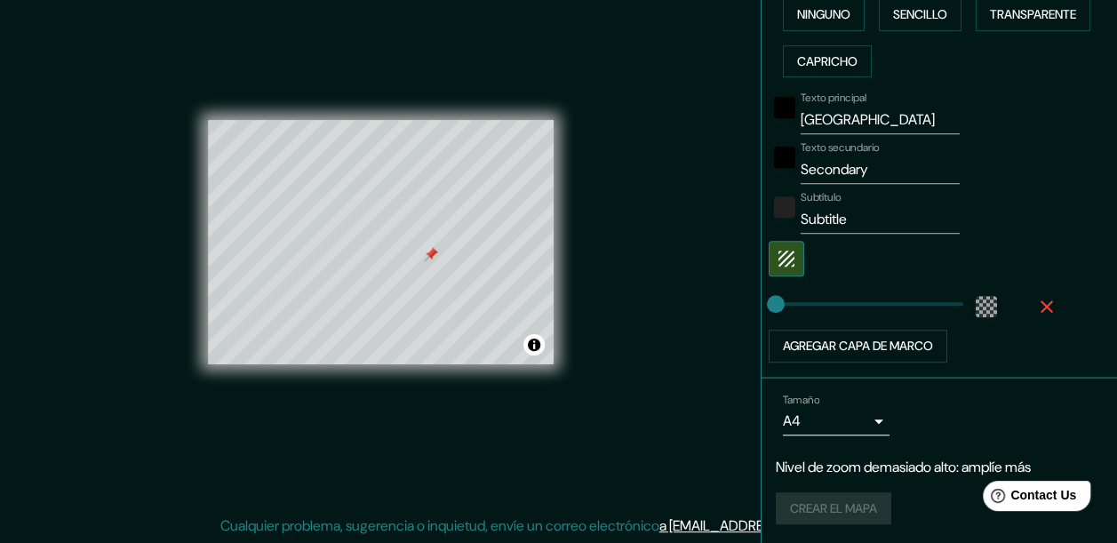
click at [842, 510] on div "Crear el mapa" at bounding box center [939, 508] width 327 height 33
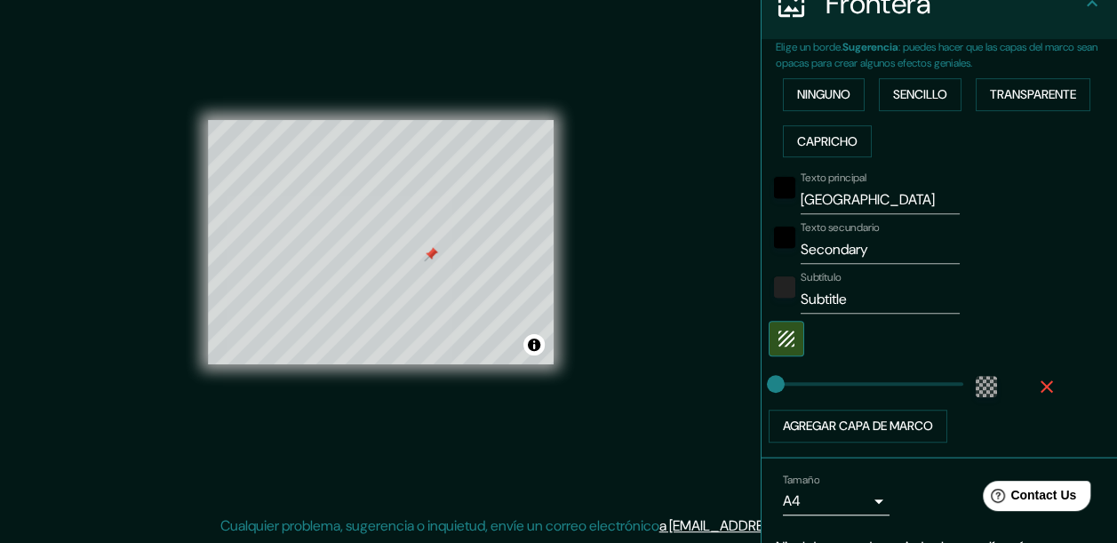
scroll to position [336, 0]
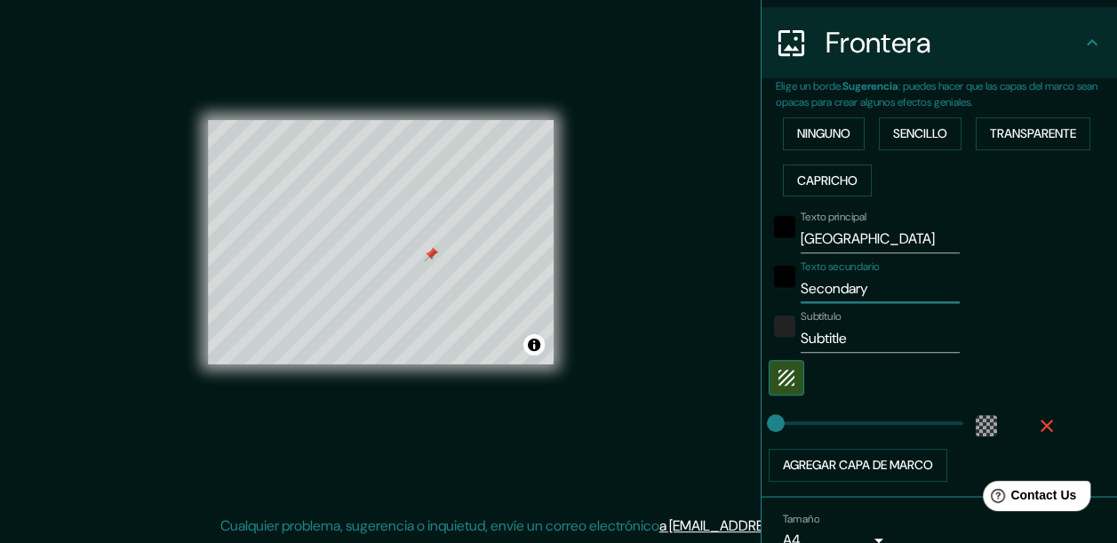
drag, startPoint x: 885, startPoint y: 286, endPoint x: 756, endPoint y: 331, distance: 136.3
click at [776, 331] on div "Texto principal méxico Texto secundario Secondary Subtítulo Subtitle Agregar ca…" at bounding box center [918, 342] width 284 height 278
drag, startPoint x: 851, startPoint y: 328, endPoint x: 734, endPoint y: 355, distance: 120.5
click at [734, 355] on div "Mappin Ubicación Pines Estilo Diseño Frontera Elige un borde. Sugerencia : pued…" at bounding box center [558, 257] width 1117 height 574
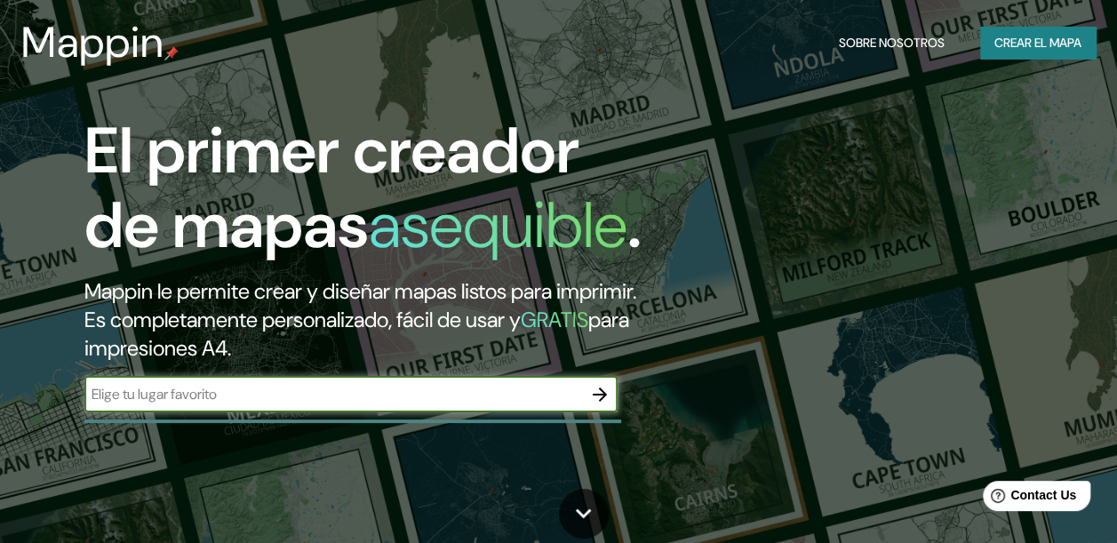
click at [321, 404] on input "text" at bounding box center [333, 394] width 498 height 20
click at [471, 404] on input "text" at bounding box center [333, 394] width 498 height 20
type input "[GEOGRAPHIC_DATA]"
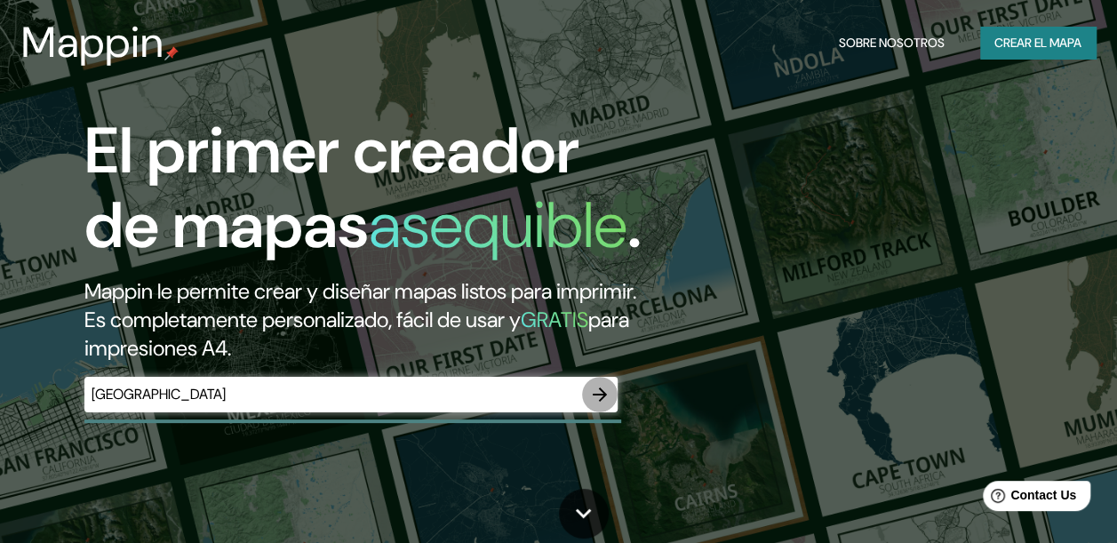
click at [599, 402] on icon "button" at bounding box center [600, 394] width 14 height 14
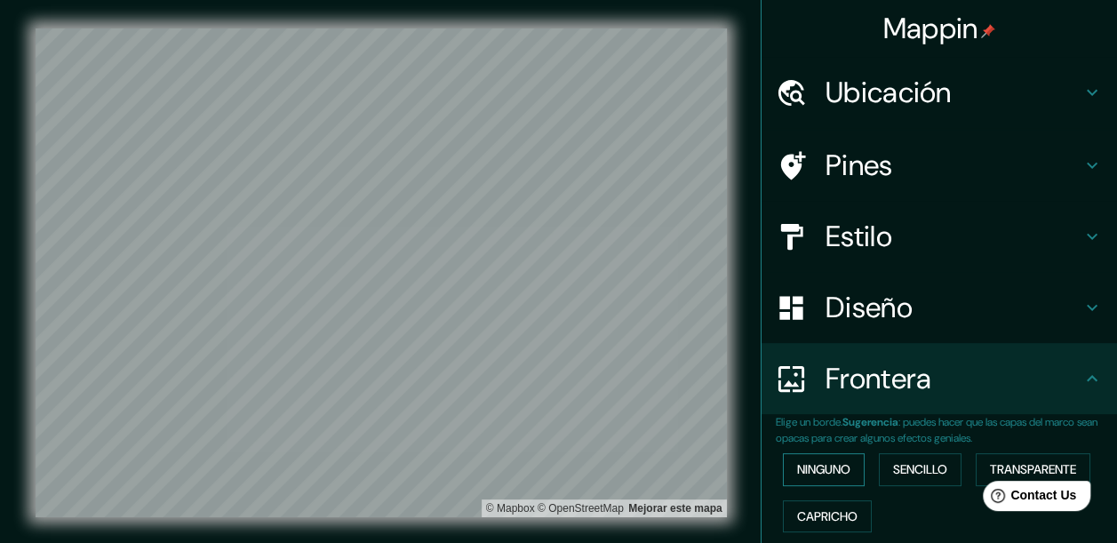
click at [826, 469] on font "Ninguno" at bounding box center [823, 469] width 53 height 22
click at [901, 474] on font "Sencillo" at bounding box center [920, 469] width 54 height 22
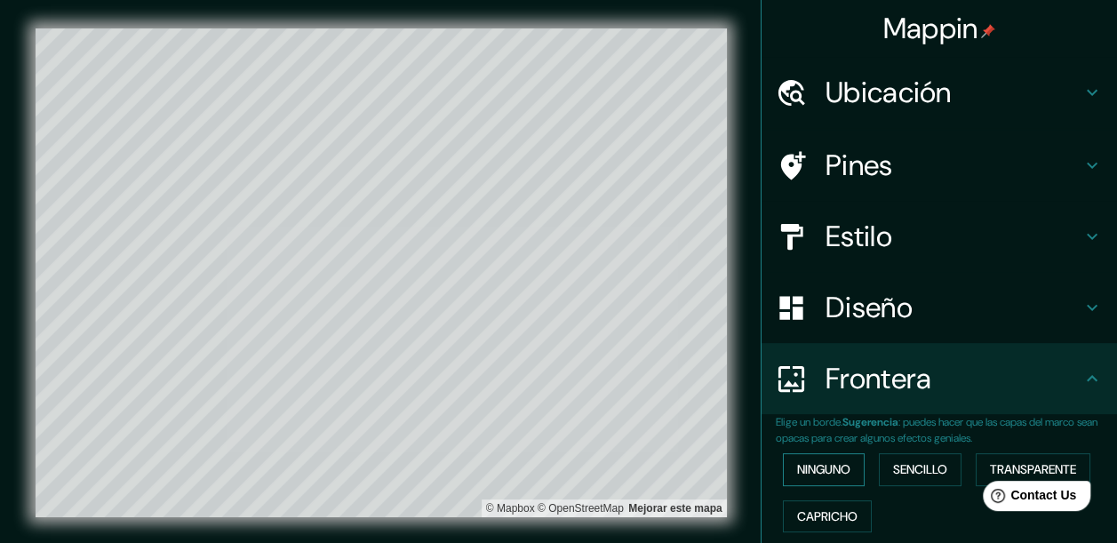
click at [809, 477] on font "Ninguno" at bounding box center [823, 469] width 53 height 22
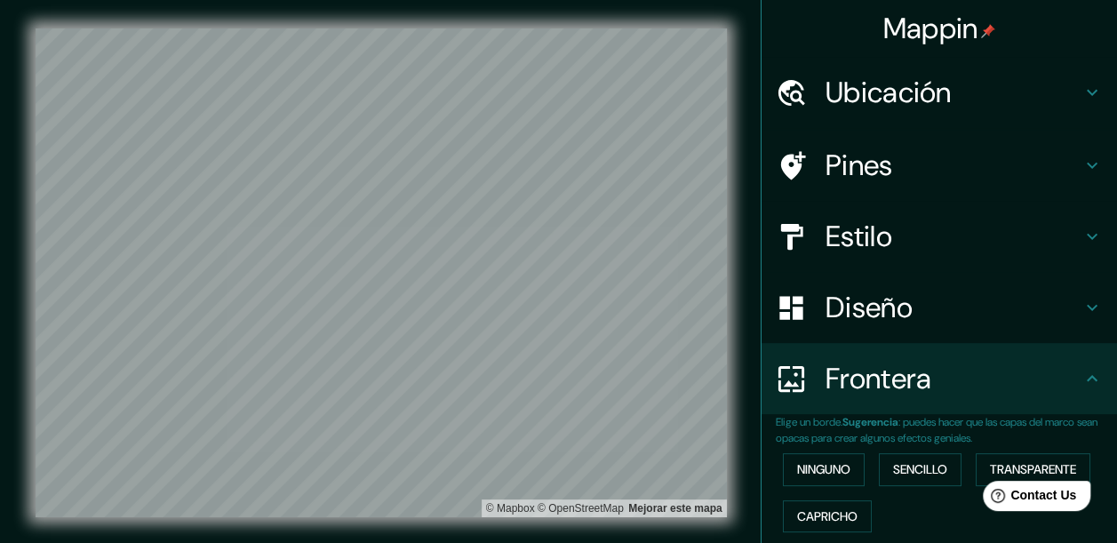
click at [826, 329] on div "Diseño" at bounding box center [938, 307] width 355 height 71
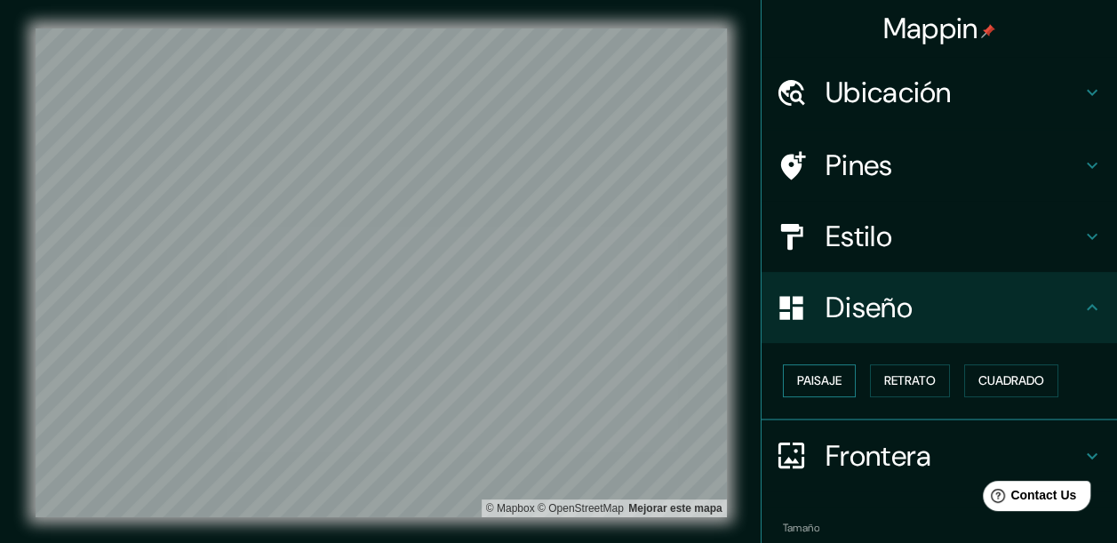
click at [826, 389] on font "Paisaje" at bounding box center [819, 381] width 44 height 22
click at [910, 380] on font "Retrato" at bounding box center [910, 381] width 52 height 22
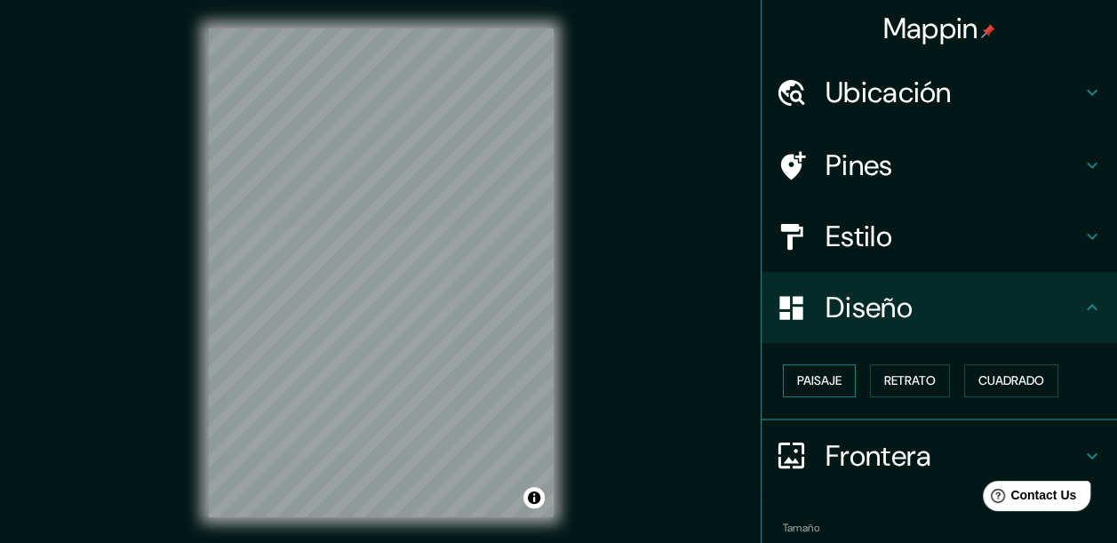
click at [797, 380] on font "Paisaje" at bounding box center [819, 381] width 44 height 22
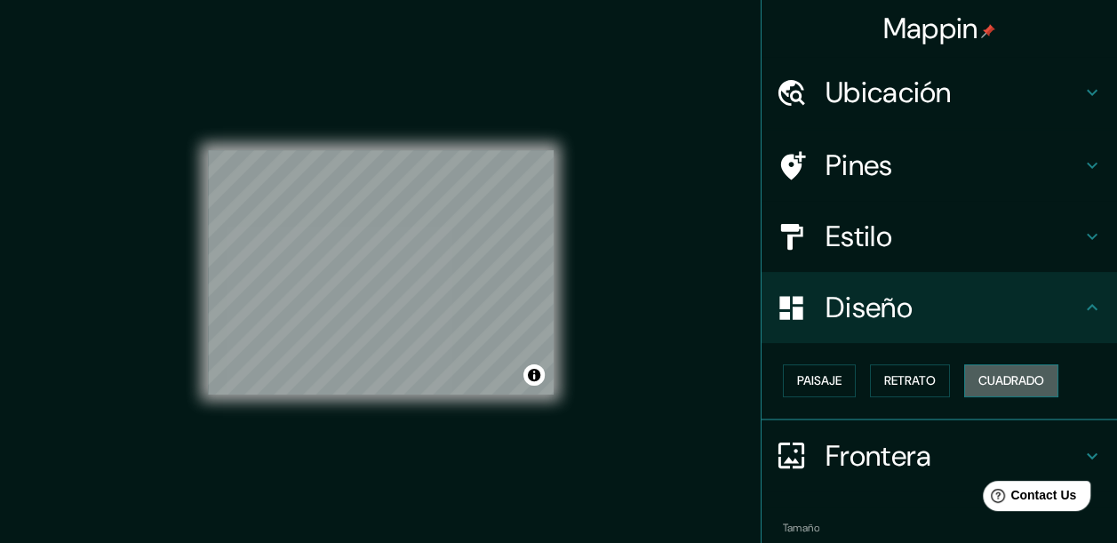
click at [981, 370] on font "Cuadrado" at bounding box center [1011, 381] width 66 height 22
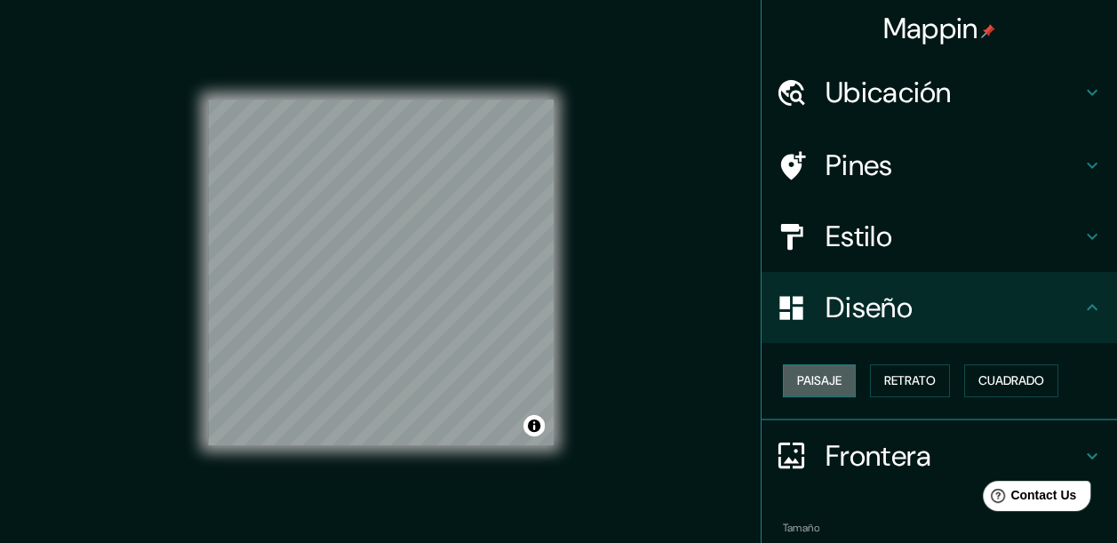
click at [832, 386] on button "Paisaje" at bounding box center [819, 380] width 73 height 33
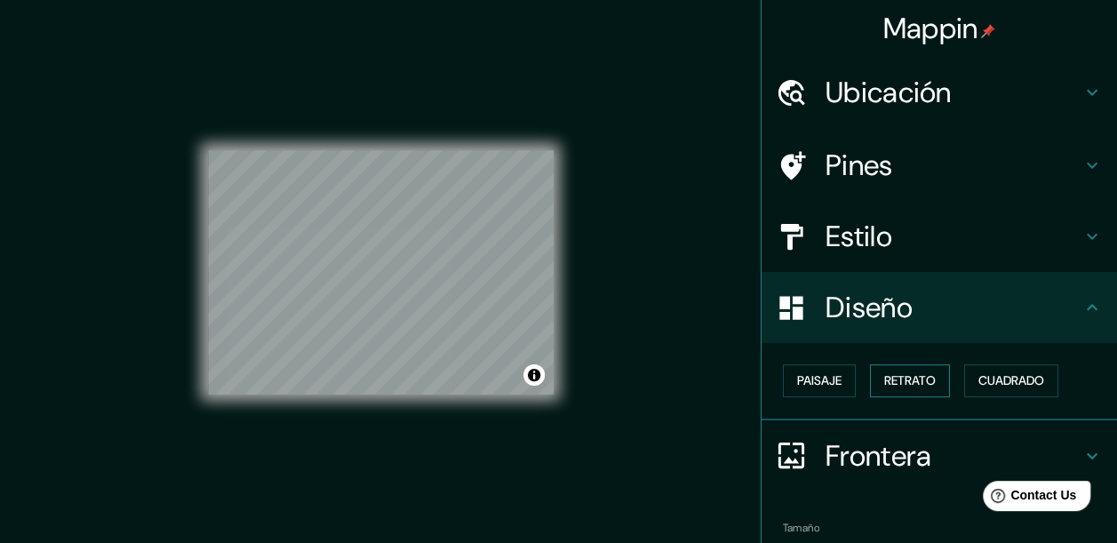
click at [903, 385] on font "Retrato" at bounding box center [910, 381] width 52 height 22
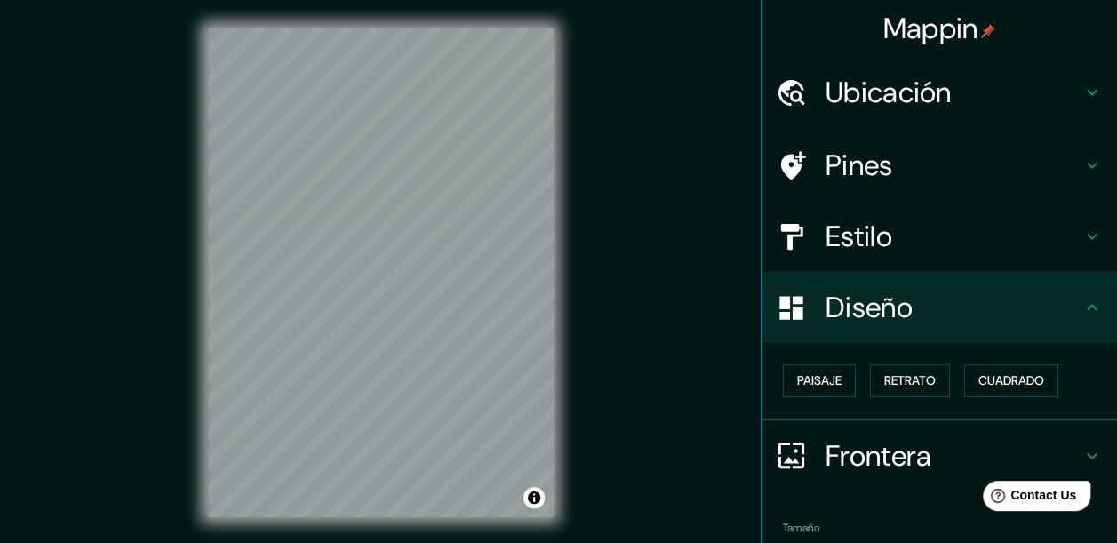
click at [858, 318] on h4 "Diseño" at bounding box center [953, 308] width 256 height 36
click at [797, 389] on font "Paisaje" at bounding box center [819, 381] width 44 height 22
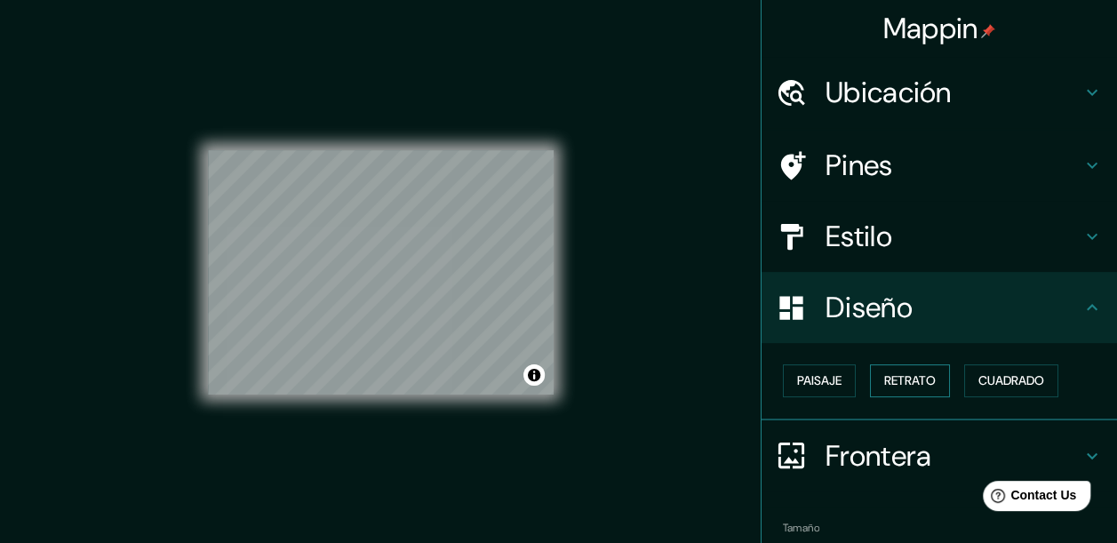
click at [904, 384] on font "Retrato" at bounding box center [910, 381] width 52 height 22
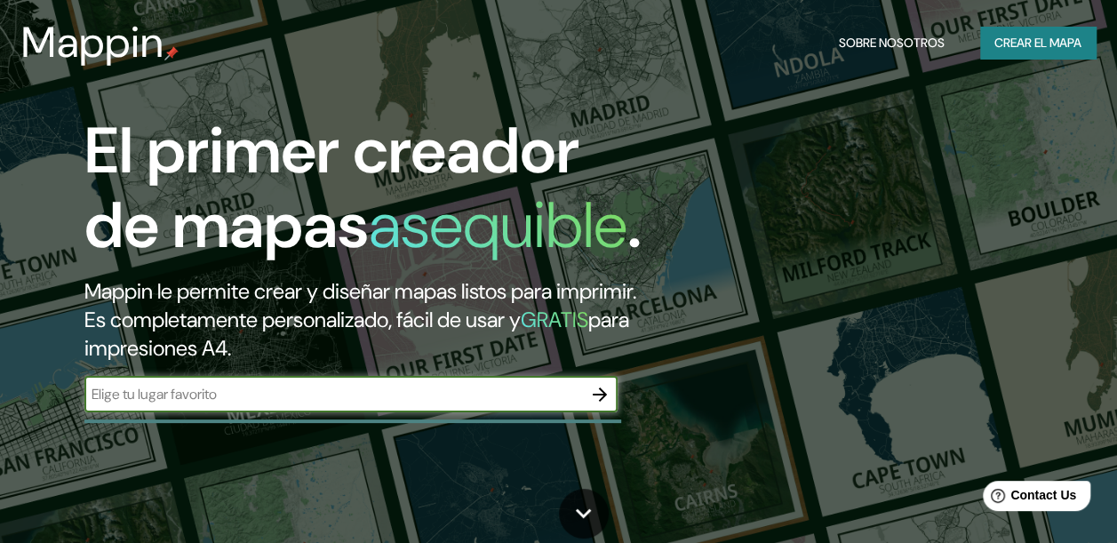
click at [348, 412] on div "​" at bounding box center [350, 395] width 533 height 36
type input "e"
type input "[GEOGRAPHIC_DATA]"
click at [601, 405] on icon "button" at bounding box center [599, 394] width 21 height 21
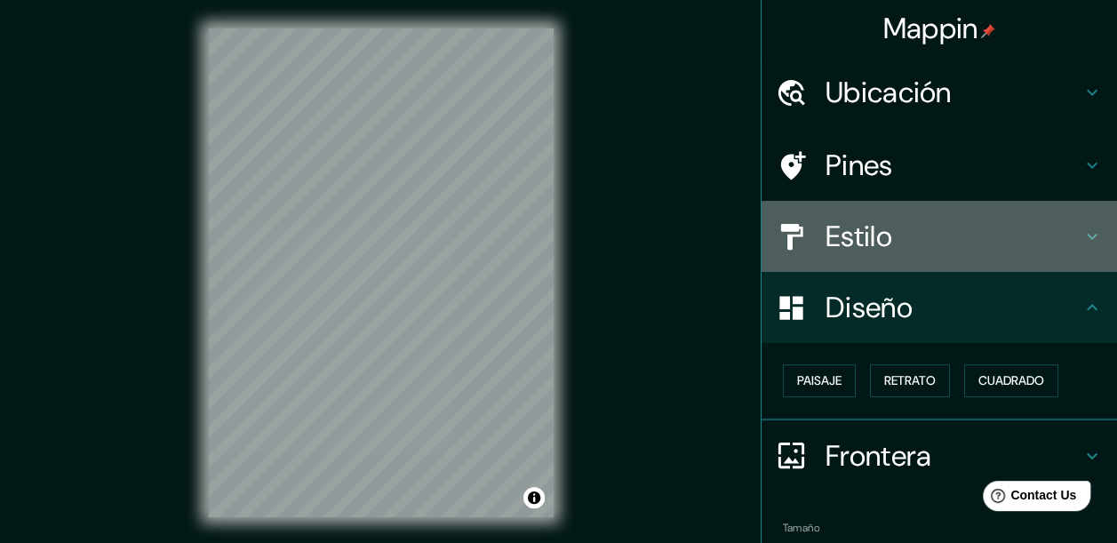
click at [881, 231] on h4 "Estilo" at bounding box center [953, 237] width 256 height 36
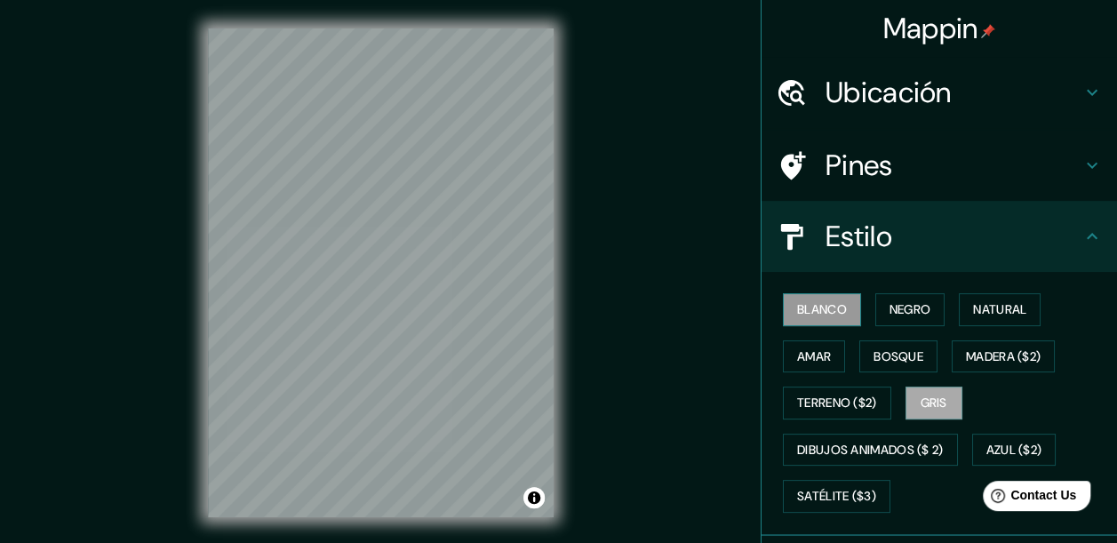
click at [809, 310] on font "Blanco" at bounding box center [822, 310] width 50 height 22
click at [906, 363] on font "Bosque" at bounding box center [898, 357] width 50 height 22
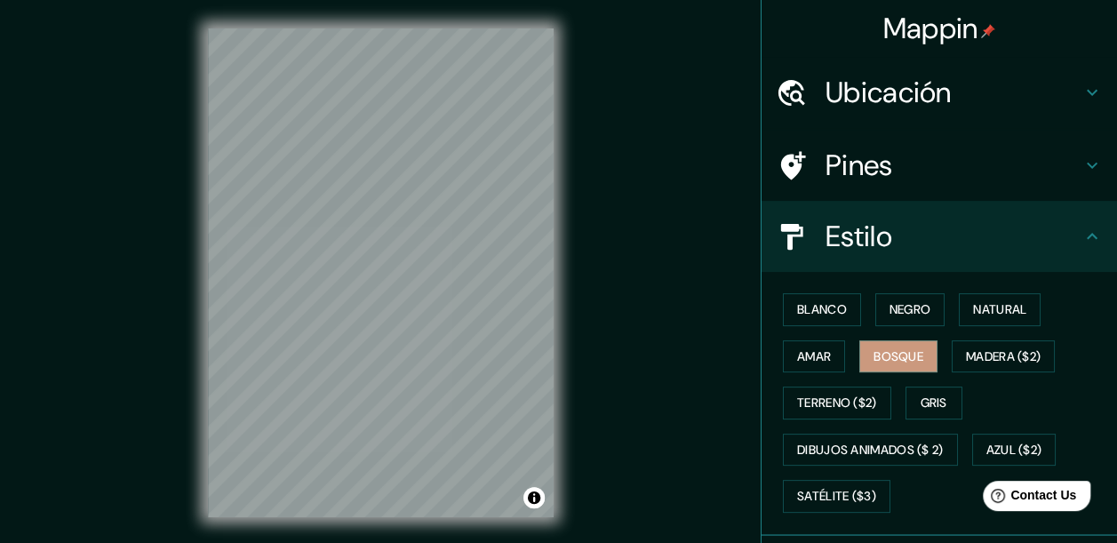
click at [606, 366] on div "Mappin Ubicación Pines Estilo Blanco Negro Natural [PERSON_NAME] ($2) Terreno (…" at bounding box center [558, 287] width 1117 height 574
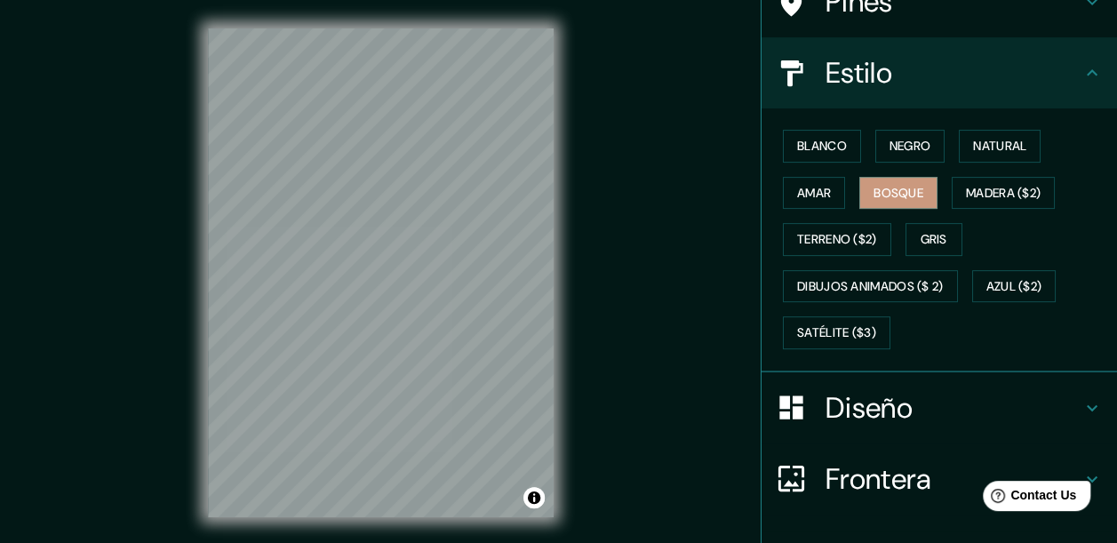
scroll to position [178, 0]
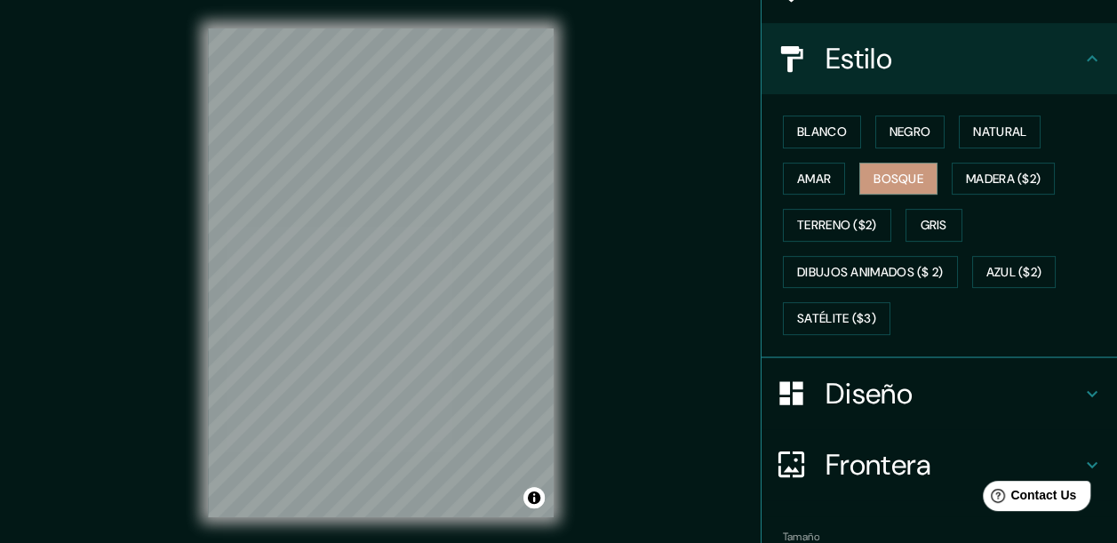
click at [849, 384] on h4 "Diseño" at bounding box center [953, 394] width 256 height 36
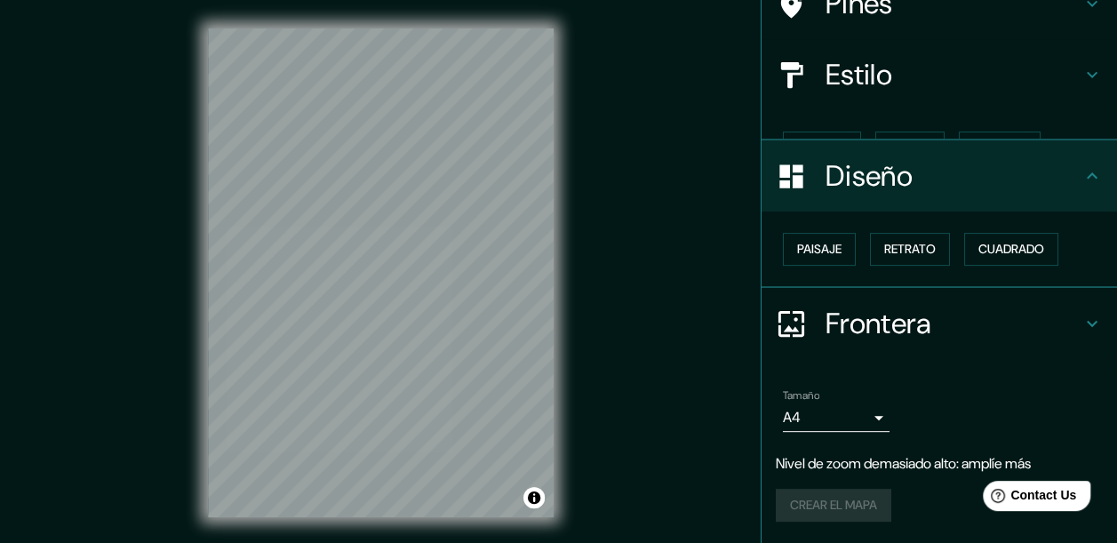
scroll to position [130, 0]
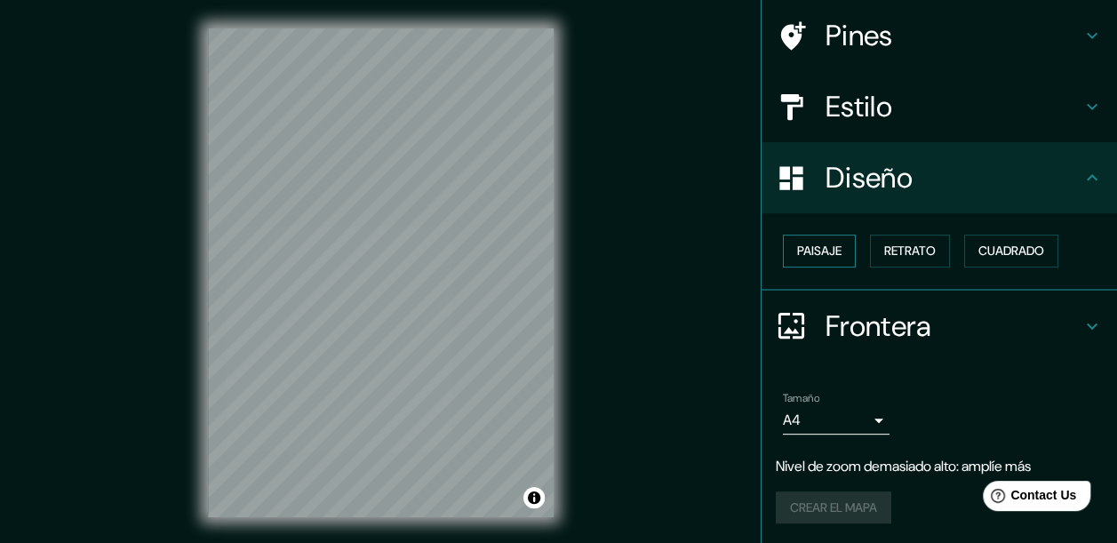
click at [821, 242] on font "Paisaje" at bounding box center [819, 251] width 44 height 22
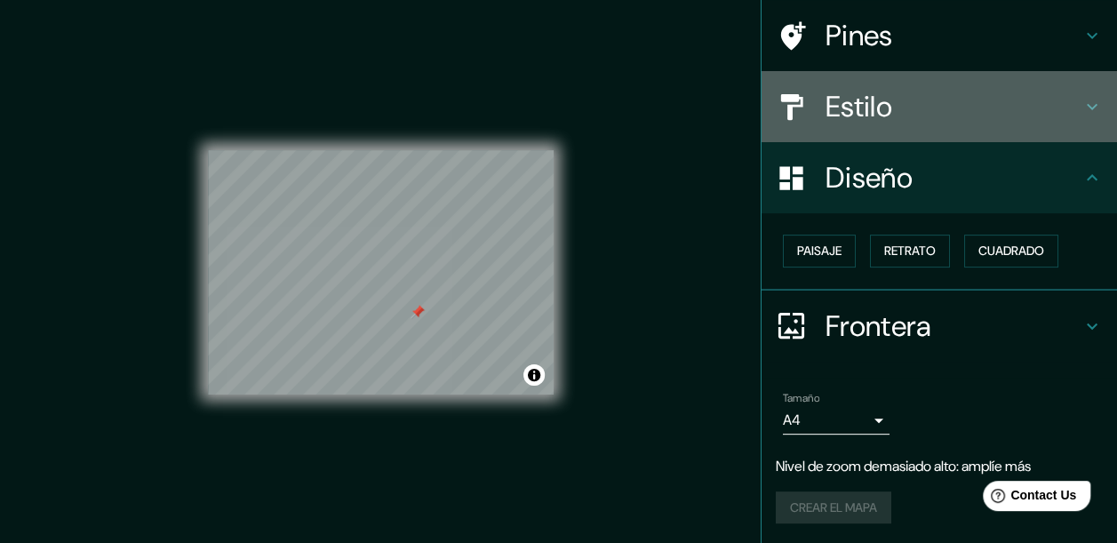
click at [966, 126] on div "Estilo" at bounding box center [938, 106] width 355 height 71
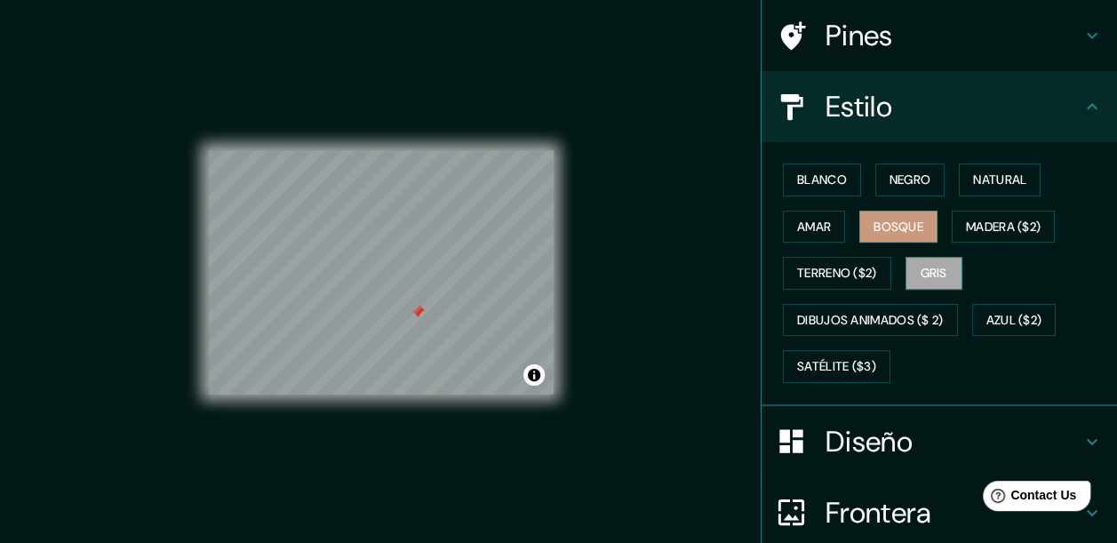
click at [920, 268] on font "Gris" at bounding box center [933, 273] width 27 height 22
drag, startPoint x: 416, startPoint y: 313, endPoint x: 422, endPoint y: 303, distance: 11.6
click at [422, 303] on div at bounding box center [426, 298] width 14 height 14
click at [421, 302] on div at bounding box center [424, 303] width 14 height 14
click at [428, 298] on div at bounding box center [428, 294] width 14 height 14
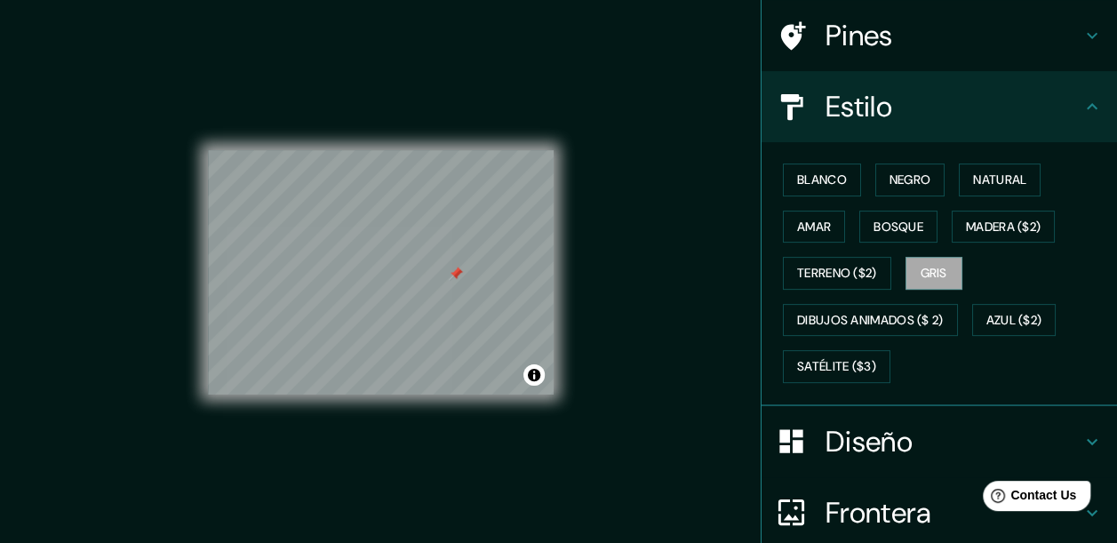
click at [458, 272] on div at bounding box center [456, 274] width 14 height 14
click at [470, 263] on div at bounding box center [465, 264] width 14 height 14
